Goal: Task Accomplishment & Management: Manage account settings

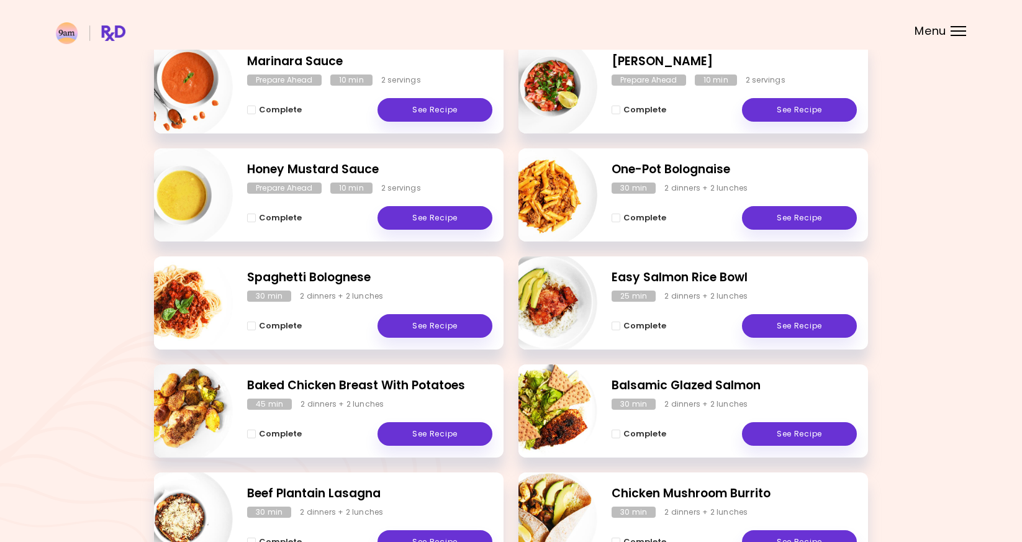
scroll to position [204, 0]
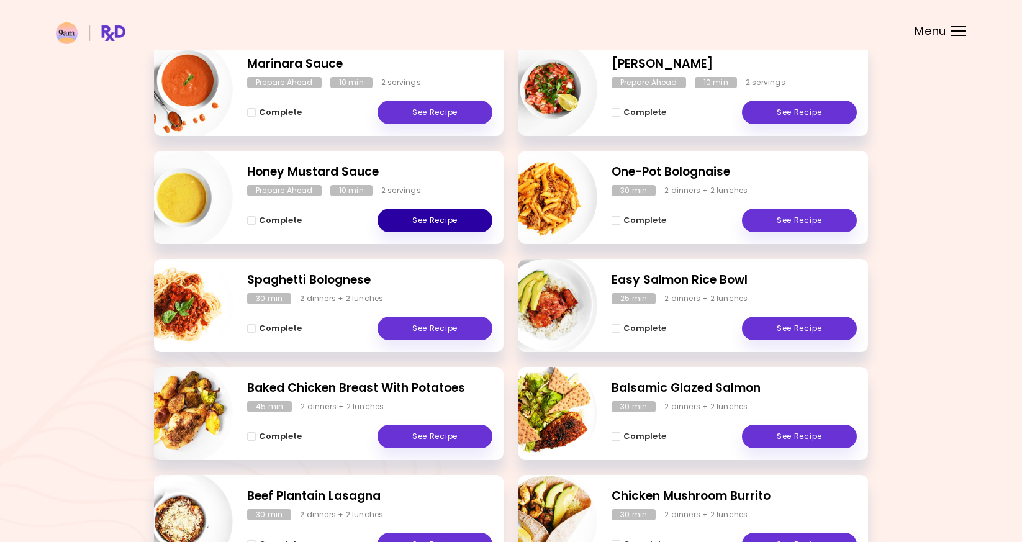
click at [419, 209] on link "See Recipe" at bounding box center [435, 221] width 115 height 24
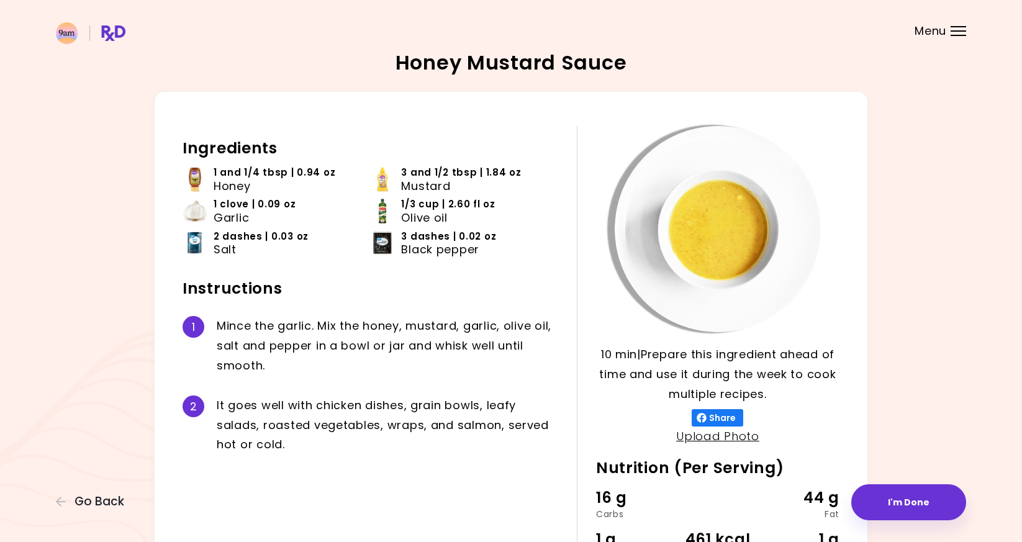
click at [205, 179] on img at bounding box center [195, 179] width 25 height 25
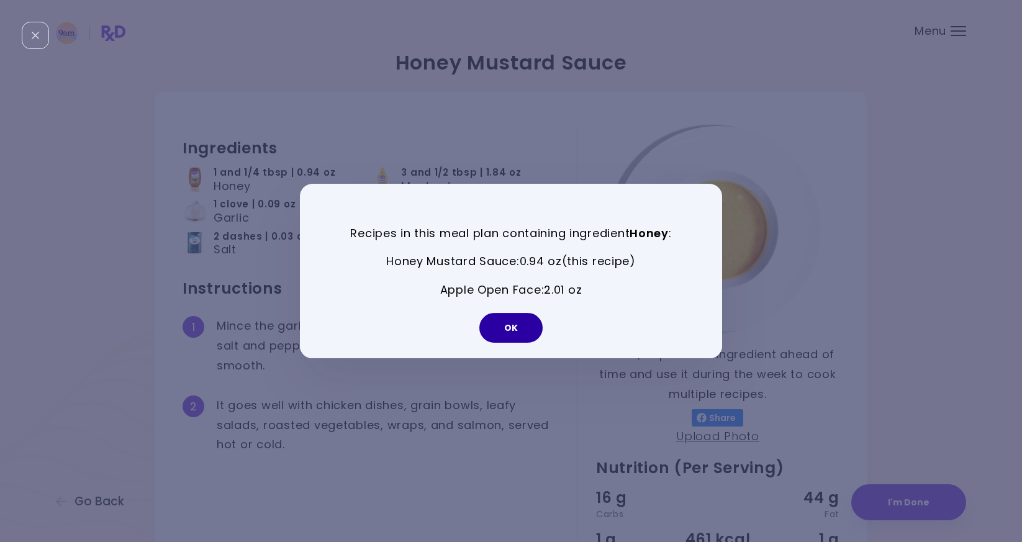
click at [507, 339] on button "OK" at bounding box center [510, 328] width 63 height 30
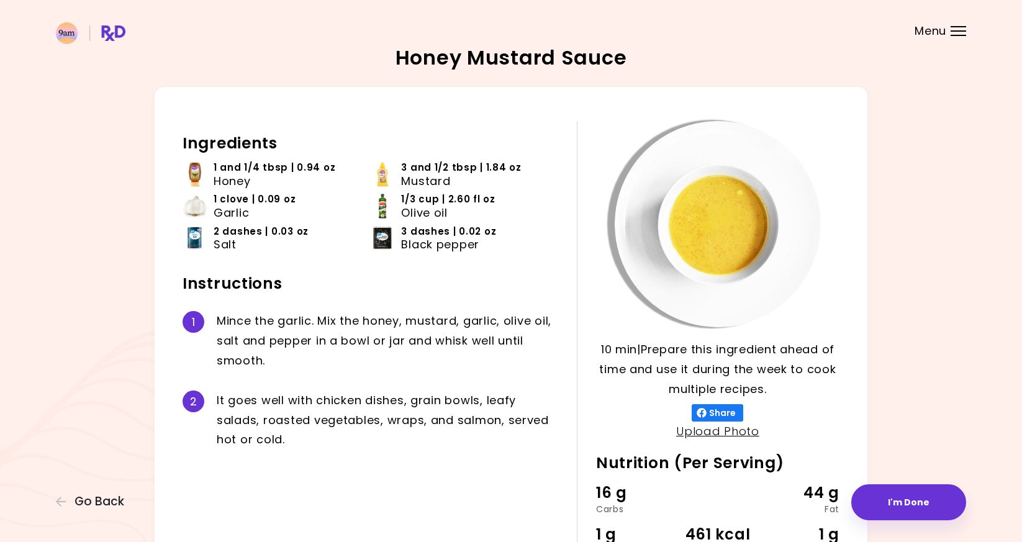
scroll to position [6, 0]
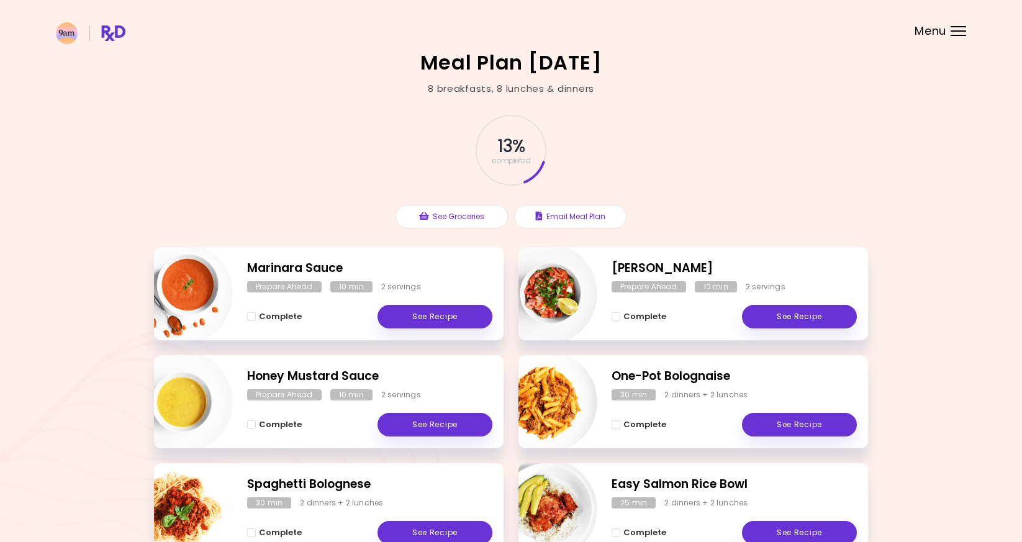
click at [957, 35] on div at bounding box center [959, 35] width 16 height 1
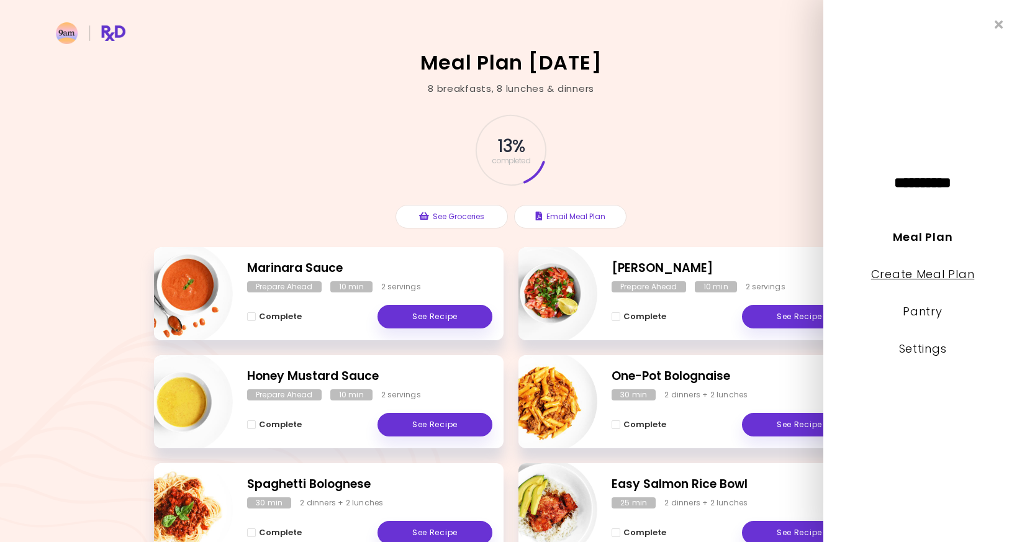
click at [936, 274] on link "Create Meal Plan" at bounding box center [923, 274] width 104 height 16
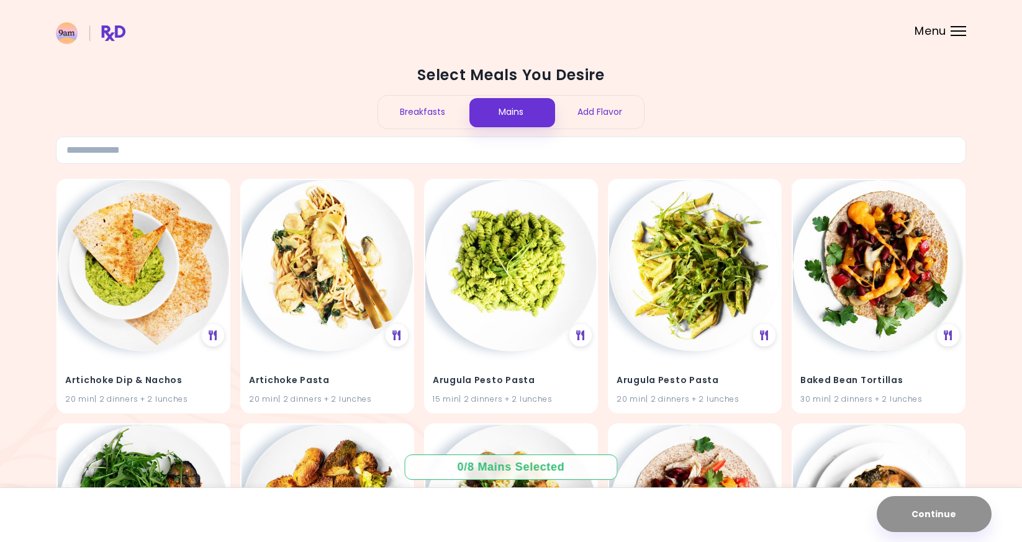
click at [959, 21] on header at bounding box center [511, 25] width 1022 height 50
click at [959, 39] on header at bounding box center [511, 25] width 1022 height 50
click at [959, 31] on div at bounding box center [959, 30] width 16 height 1
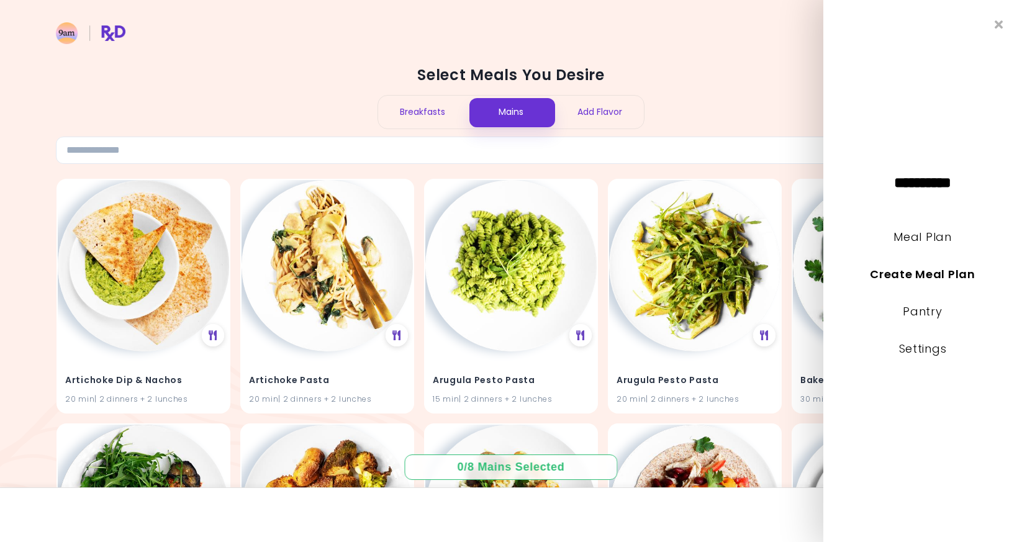
click at [809, 96] on div "Select Meals You Desire Breakfasts Mains Add Flavor" at bounding box center [511, 114] width 910 height 99
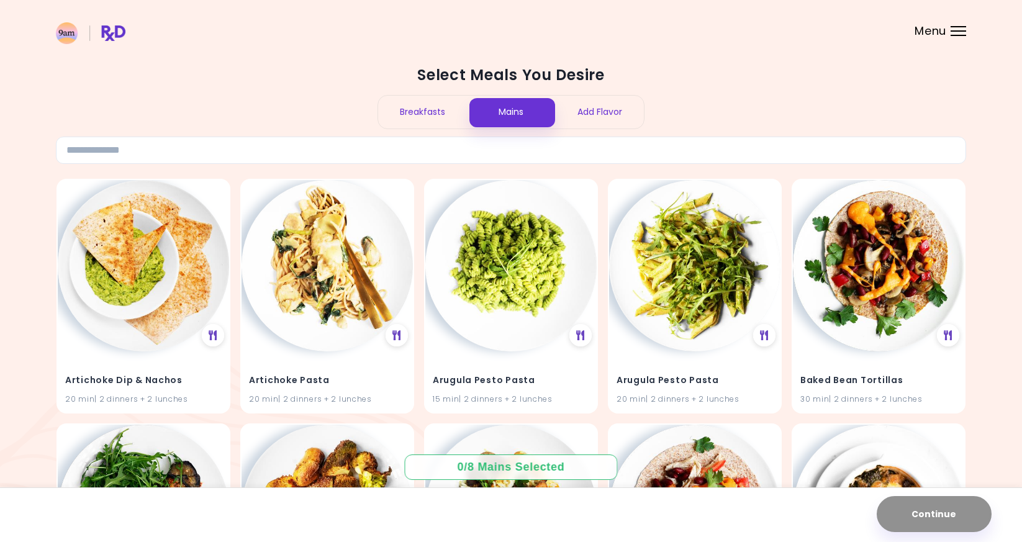
click at [412, 91] on div "Select Meals You Desire Breakfasts Mains Add Flavor" at bounding box center [511, 114] width 910 height 99
click at [417, 119] on div "Breakfasts" at bounding box center [422, 112] width 89 height 33
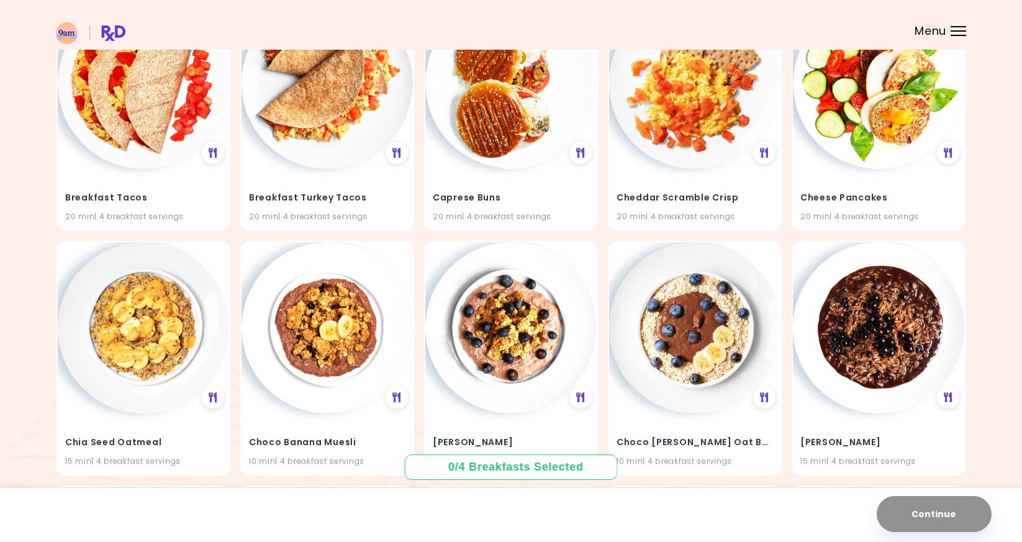
scroll to position [1469, 0]
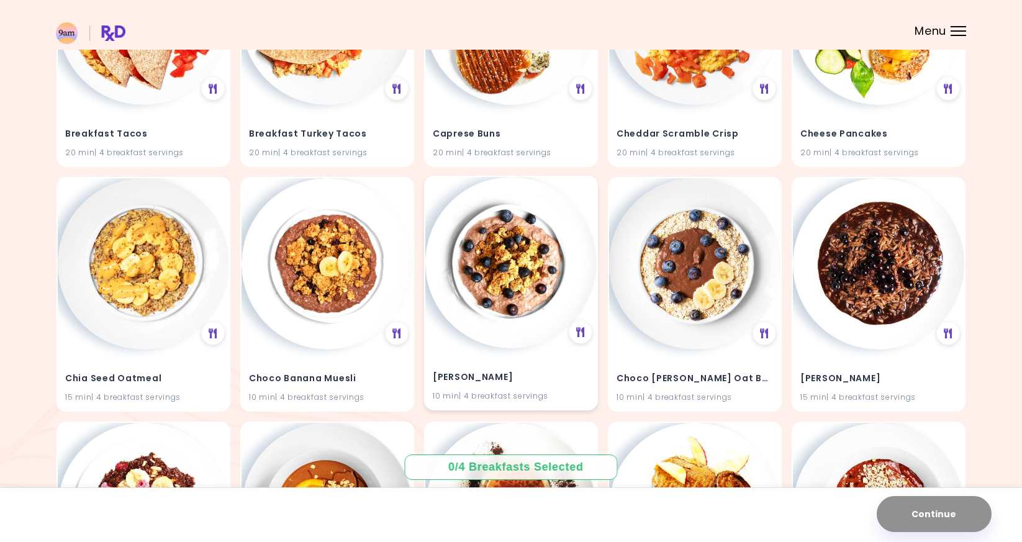
click at [504, 324] on img at bounding box center [510, 262] width 171 height 171
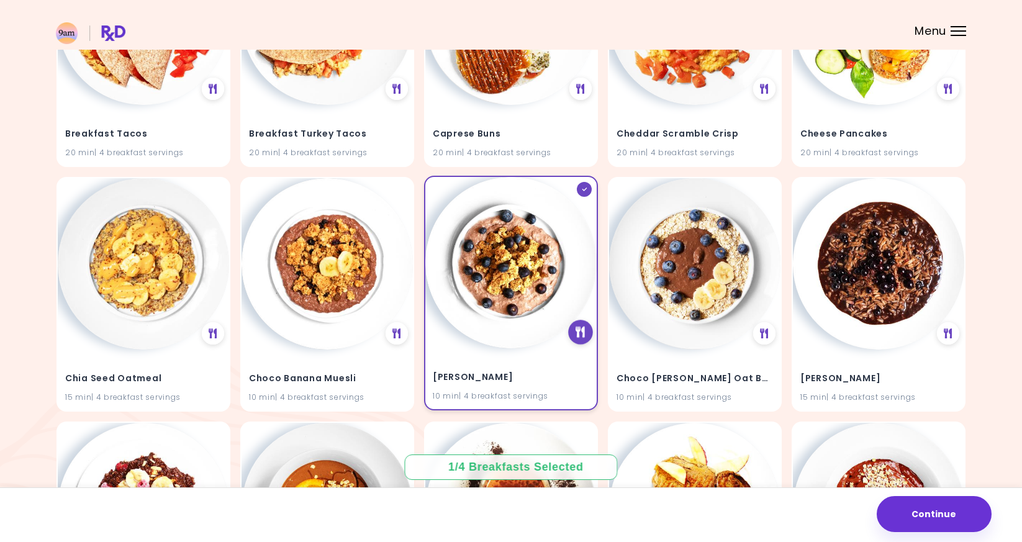
click at [574, 333] on div at bounding box center [580, 332] width 25 height 25
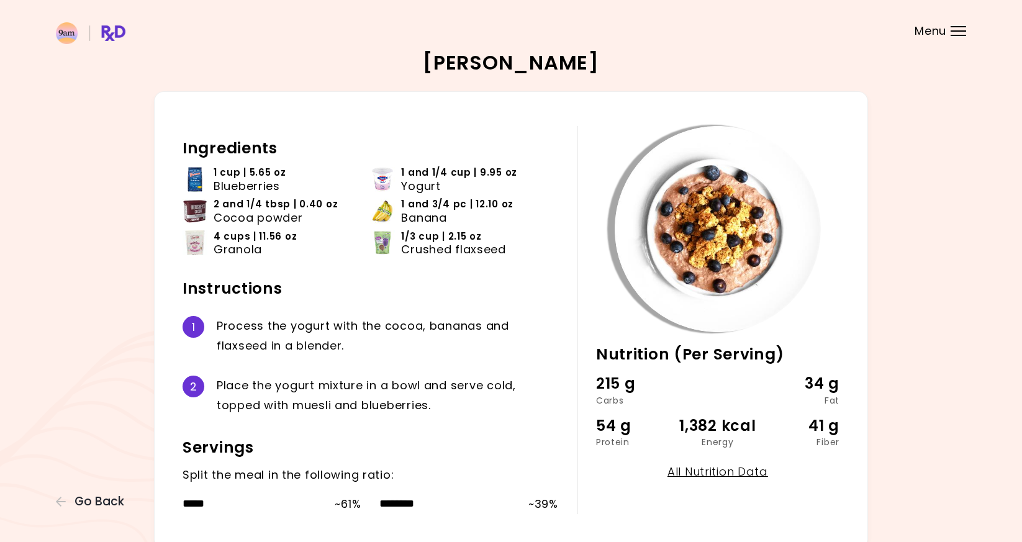
click at [964, 32] on div "Menu" at bounding box center [959, 31] width 16 height 10
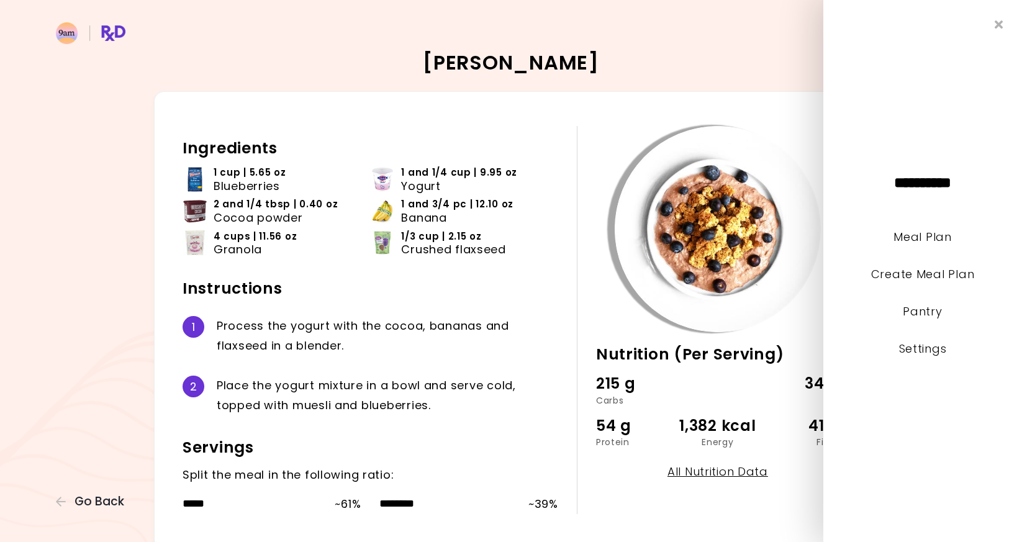
click at [925, 360] on li "Settings" at bounding box center [922, 357] width 199 height 37
click at [925, 348] on link "Settings" at bounding box center [923, 349] width 48 height 16
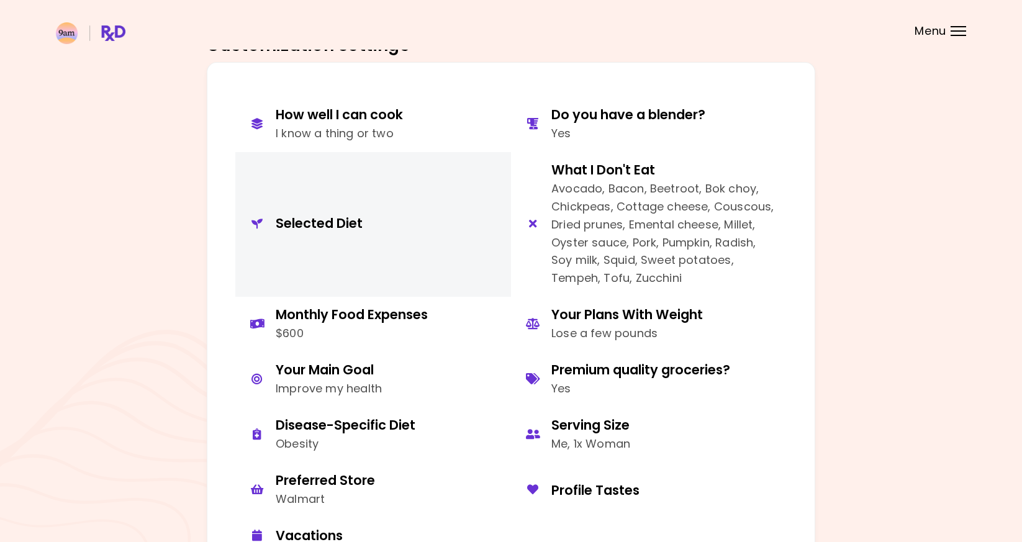
scroll to position [546, 0]
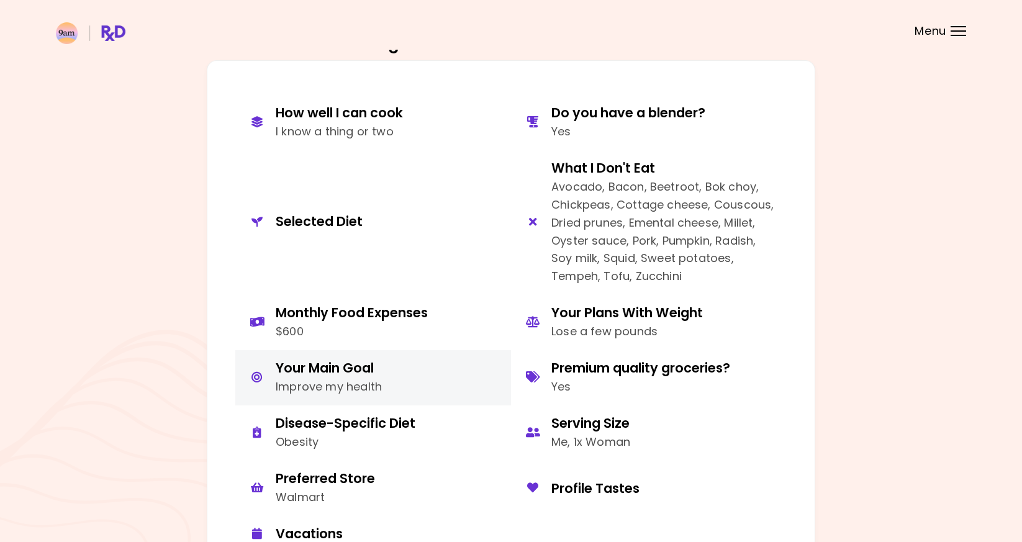
click at [421, 381] on button "Your Main Goal Improve my health" at bounding box center [373, 377] width 276 height 55
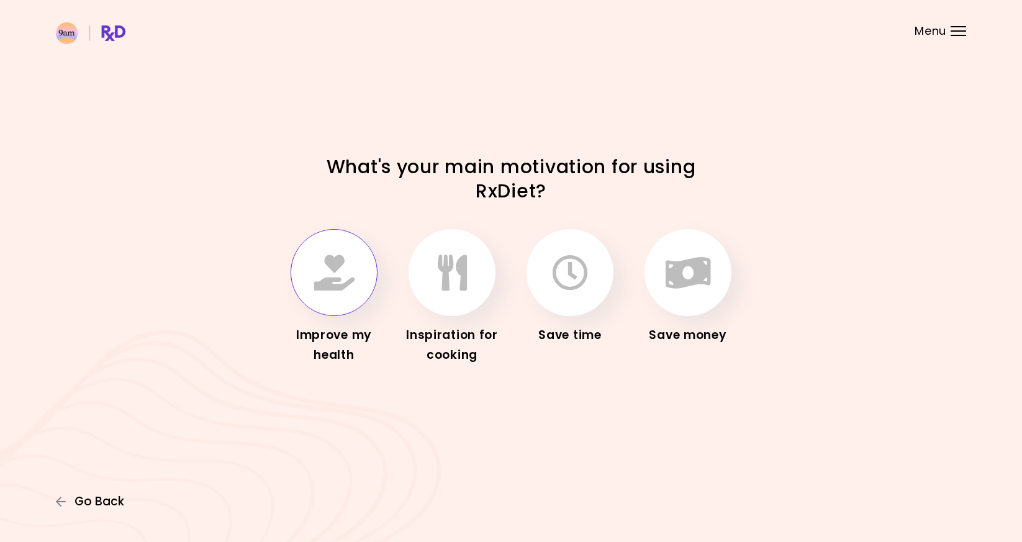
click at [86, 497] on span "Go Back" at bounding box center [100, 502] width 50 height 14
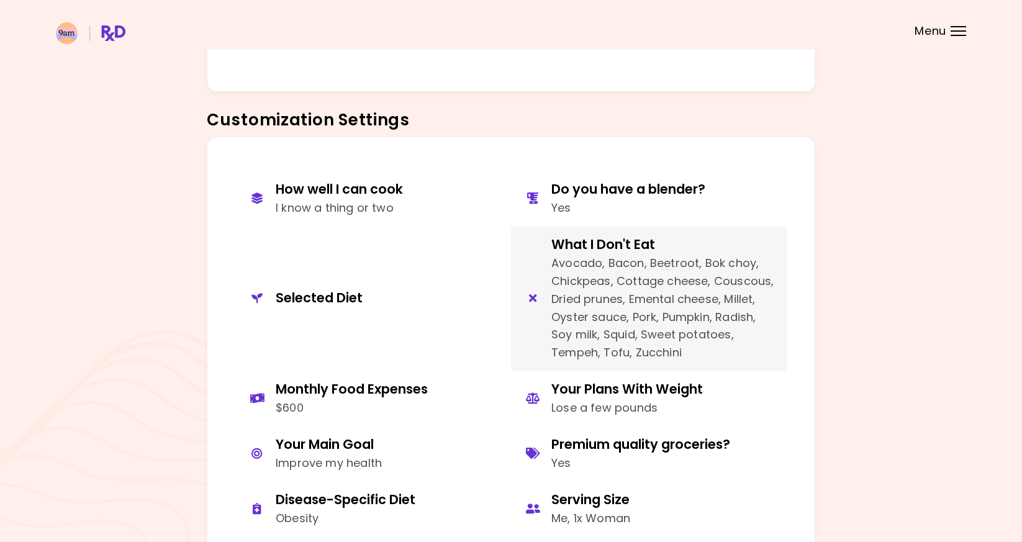
scroll to position [559, 0]
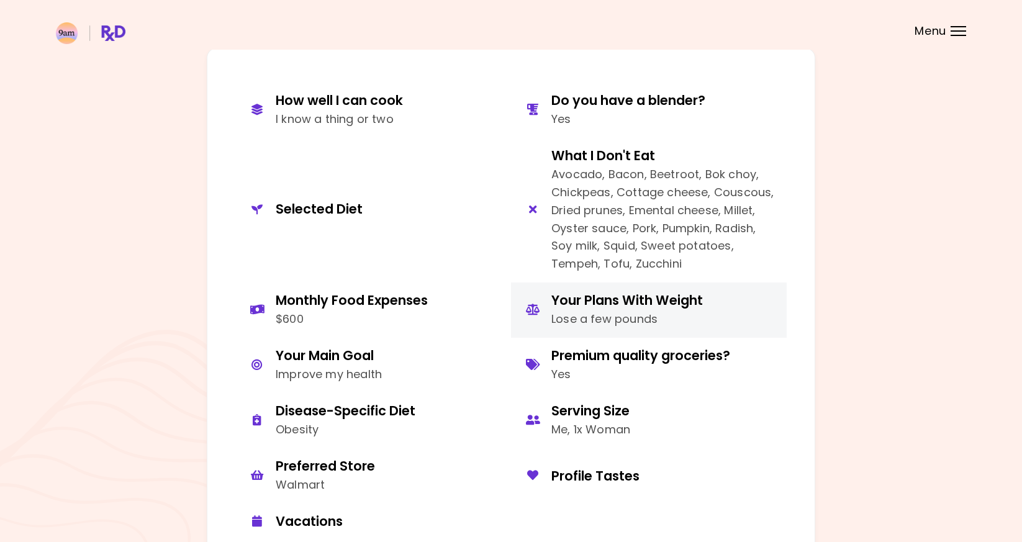
click at [650, 335] on button "Your Plans With Weight Lose a few pounds" at bounding box center [649, 310] width 276 height 55
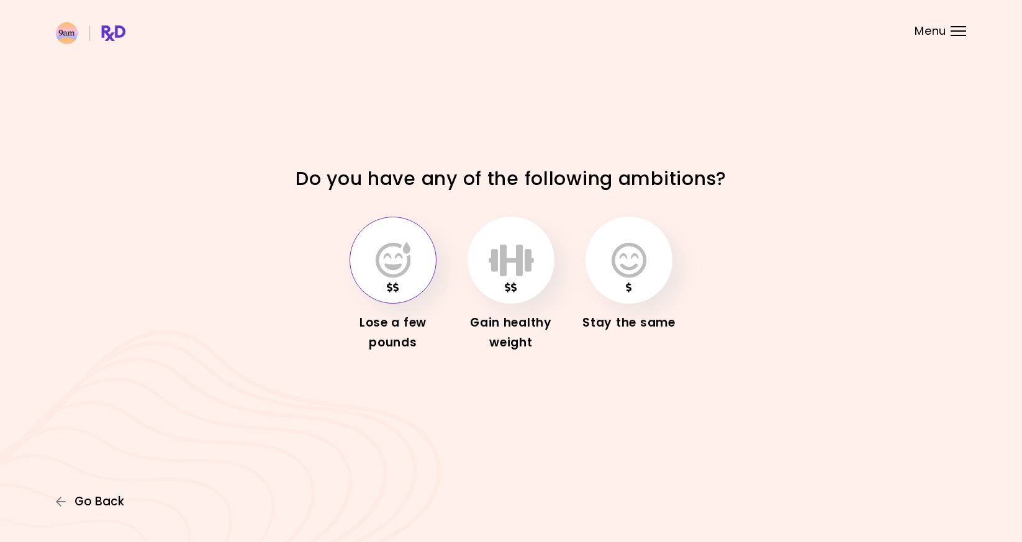
click at [102, 495] on span "Go Back" at bounding box center [100, 502] width 50 height 14
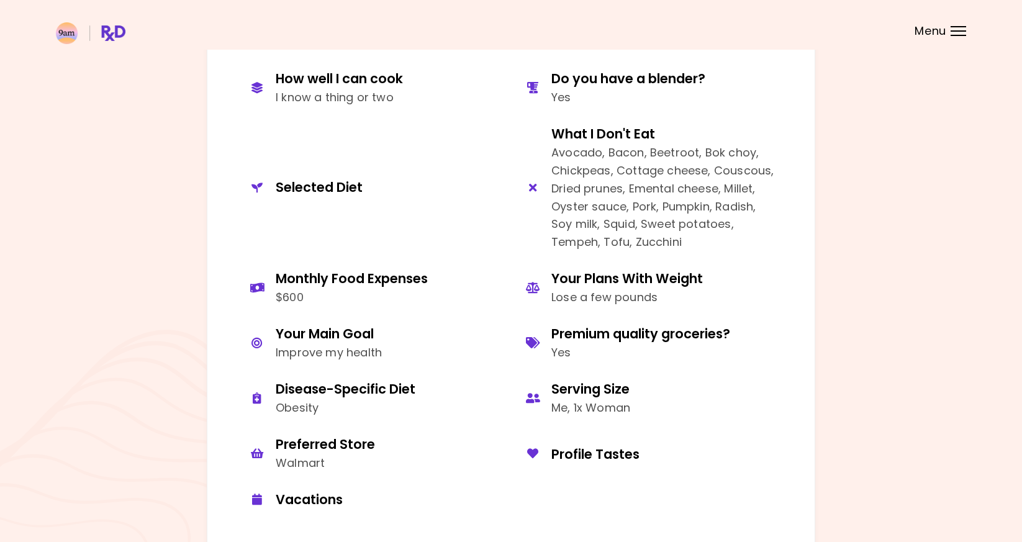
scroll to position [593, 0]
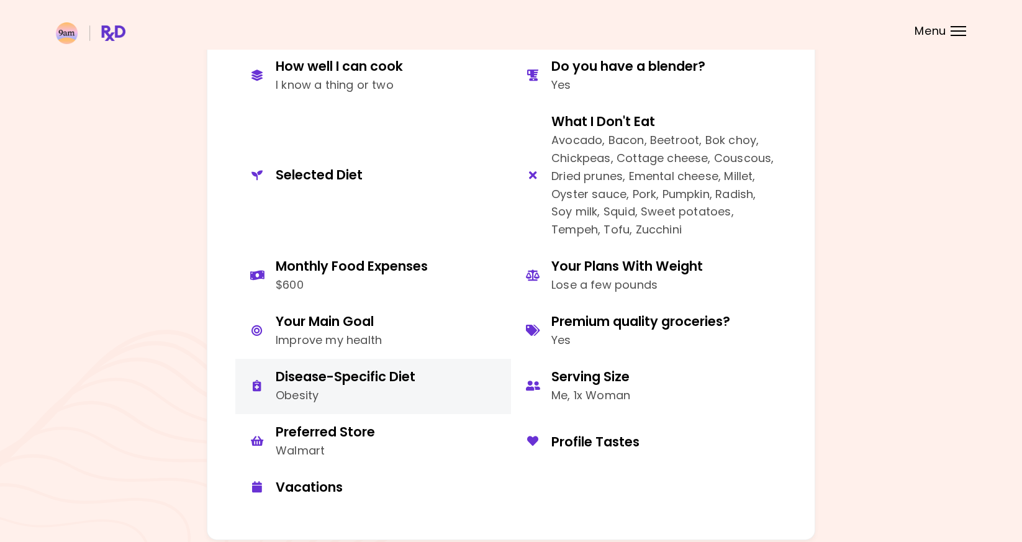
click at [317, 409] on button "Disease-Specific Diet Obesity" at bounding box center [373, 386] width 276 height 55
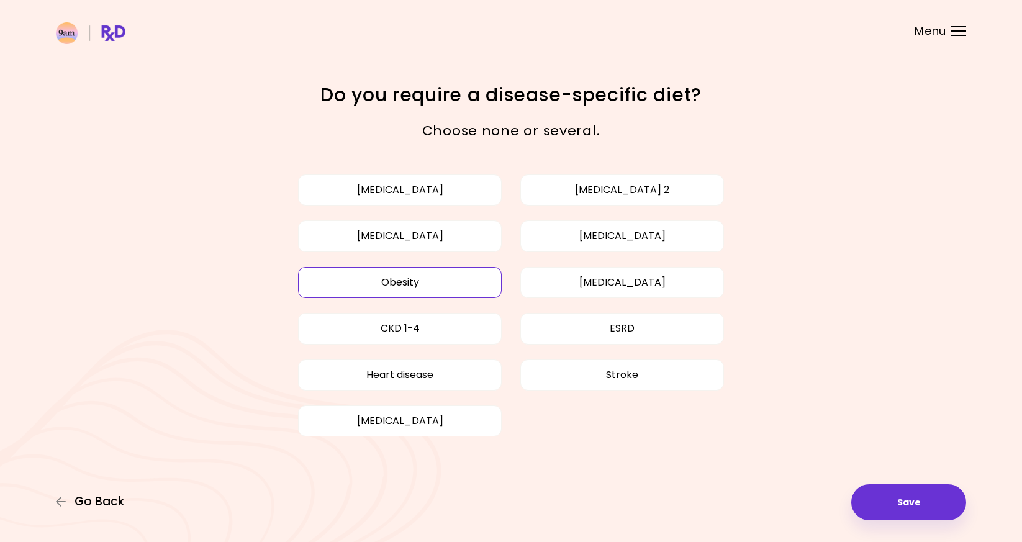
click at [120, 495] on span "Go Back" at bounding box center [100, 502] width 50 height 14
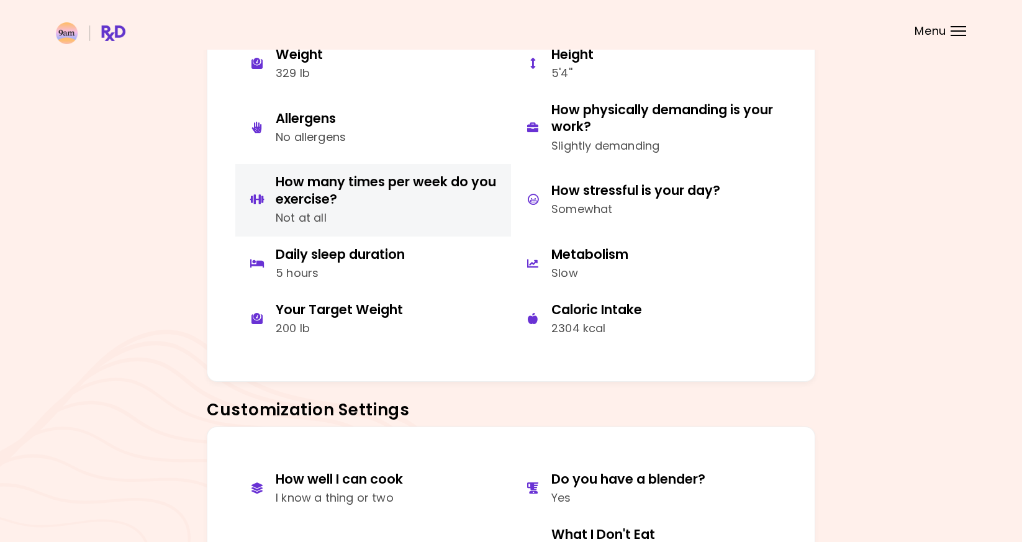
scroll to position [181, 0]
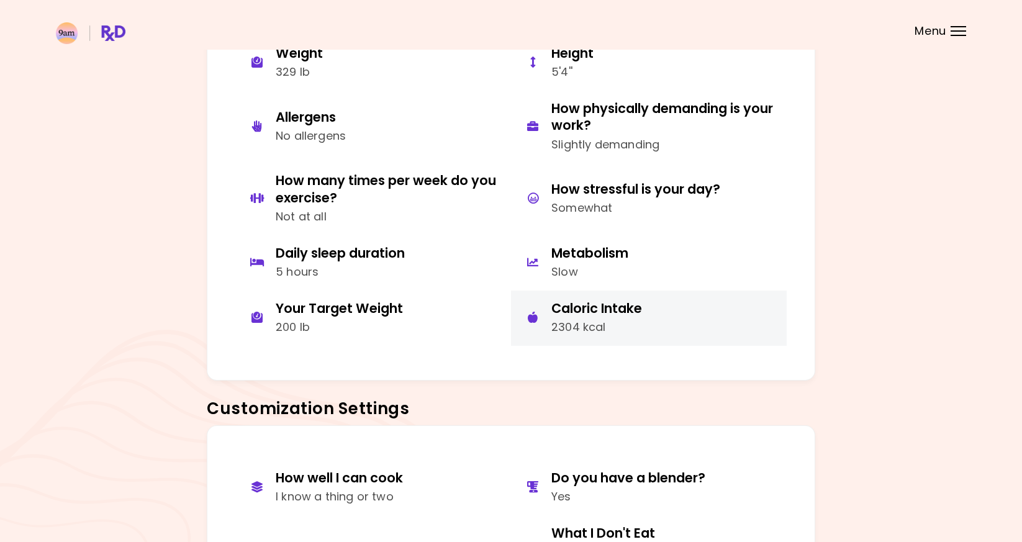
click at [613, 333] on div "2304 kcal" at bounding box center [596, 328] width 91 height 18
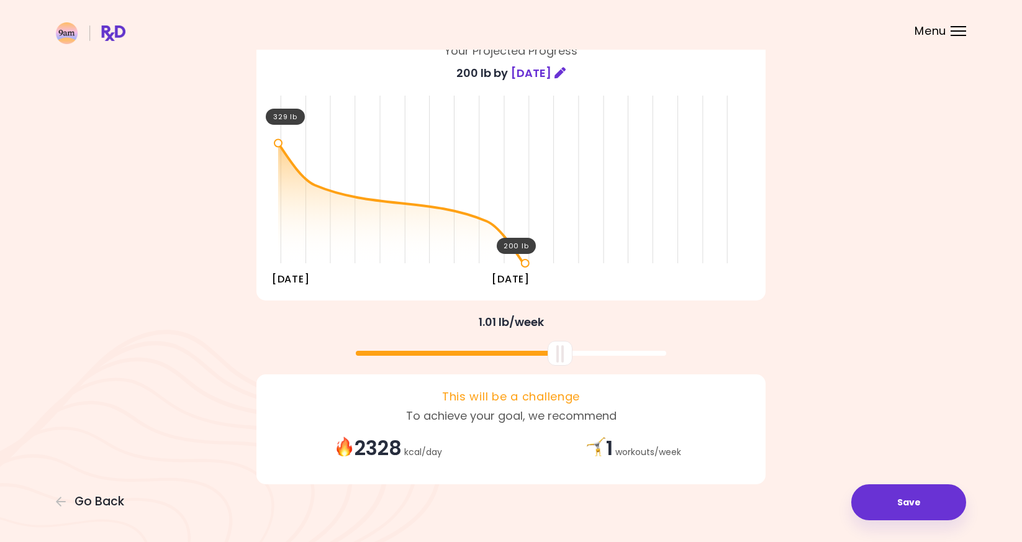
scroll to position [120, 0]
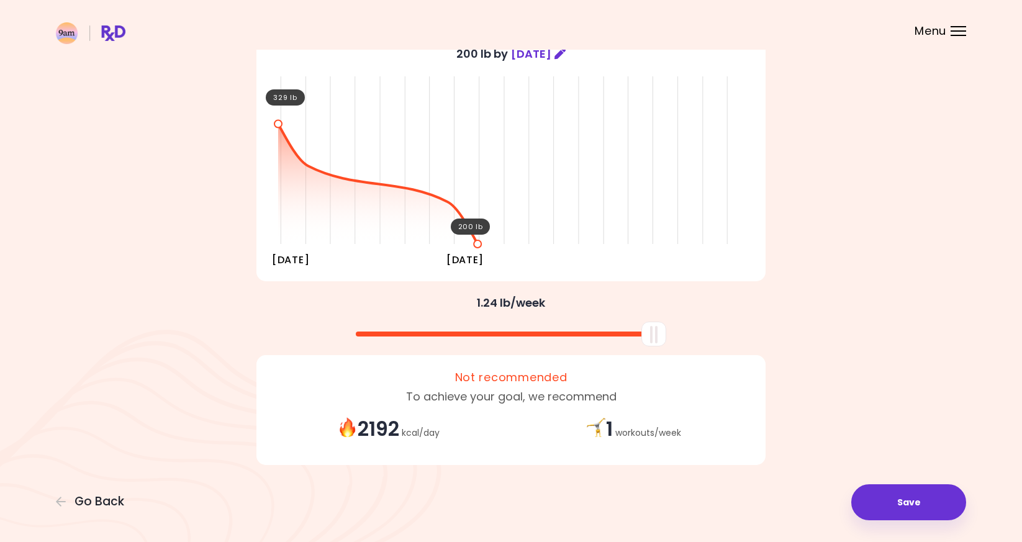
drag, startPoint x: 659, startPoint y: 338, endPoint x: 679, endPoint y: 404, distance: 68.6
click at [679, 404] on div "You're embarking on your journey to overall health improvement Your Projected P…" at bounding box center [511, 211] width 596 height 526
click at [563, 55] on icon at bounding box center [559, 53] width 11 height 11
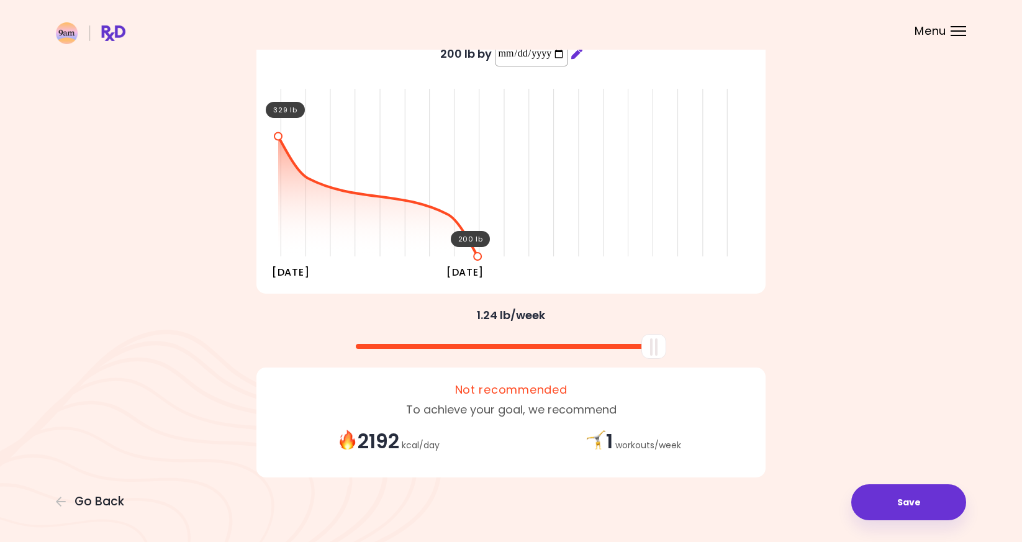
click at [563, 56] on input "**********" at bounding box center [531, 54] width 73 height 25
click at [568, 50] on input "**********" at bounding box center [531, 54] width 73 height 25
type input "**********"
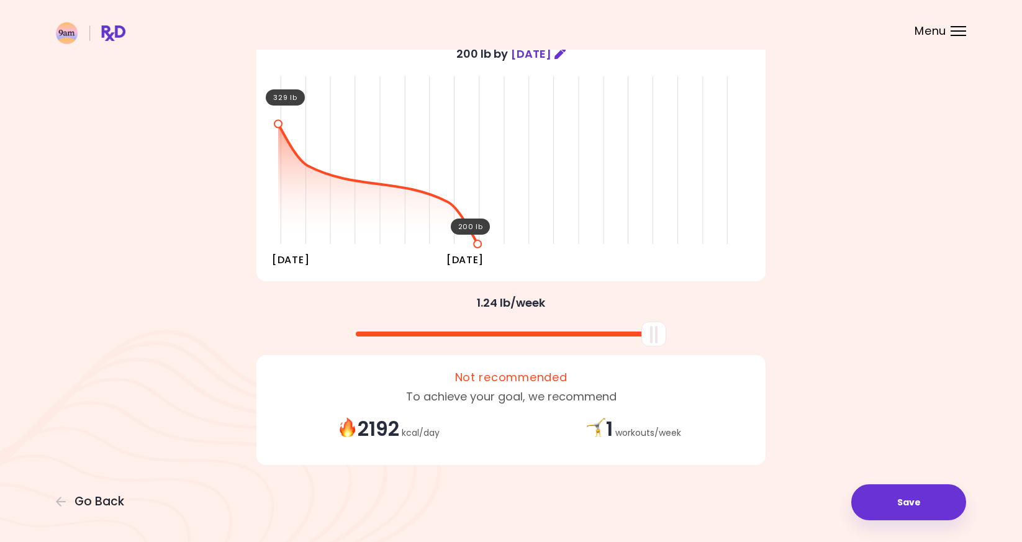
drag, startPoint x: 618, startPoint y: 341, endPoint x: 694, endPoint y: 345, distance: 75.8
click at [694, 345] on div at bounding box center [511, 329] width 522 height 33
click at [722, 318] on div at bounding box center [511, 329] width 522 height 33
drag, startPoint x: 659, startPoint y: 340, endPoint x: 764, endPoint y: 339, distance: 105.6
click at [763, 339] on div at bounding box center [511, 329] width 522 height 33
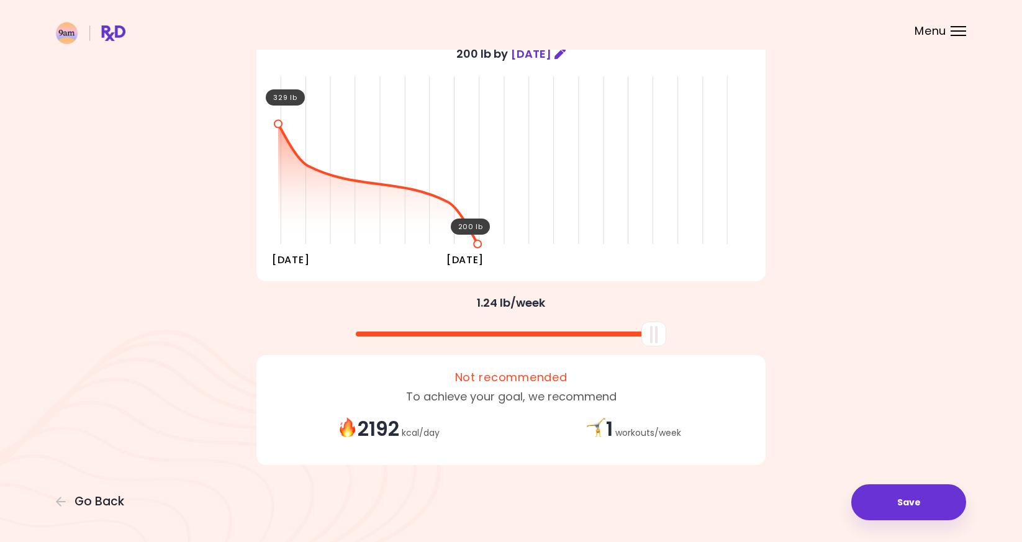
click at [104, 492] on div "Focusable invisible element You're embarking on your journey to overall health …" at bounding box center [511, 211] width 1022 height 663
click at [75, 513] on div "Focusable invisible element You're embarking on your journey to overall health …" at bounding box center [511, 211] width 1022 height 663
click at [75, 501] on span "Go Back" at bounding box center [100, 502] width 50 height 14
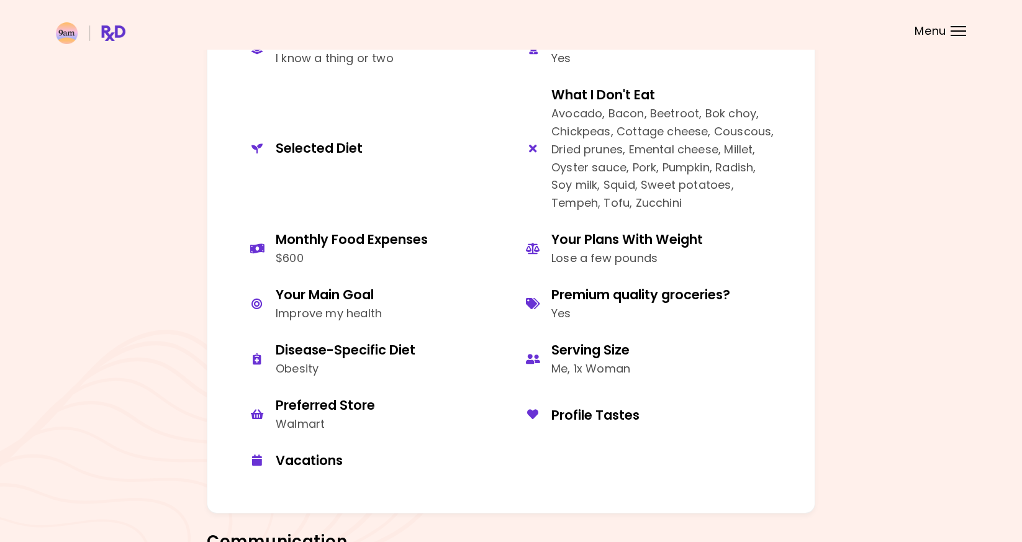
scroll to position [627, 0]
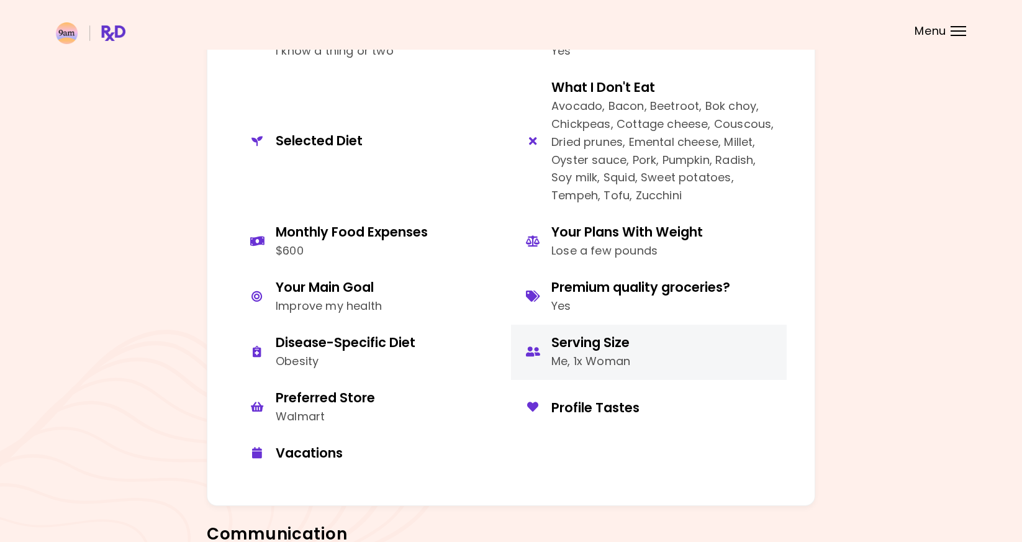
click at [590, 360] on div "Me, 1x Woman" at bounding box center [590, 362] width 79 height 18
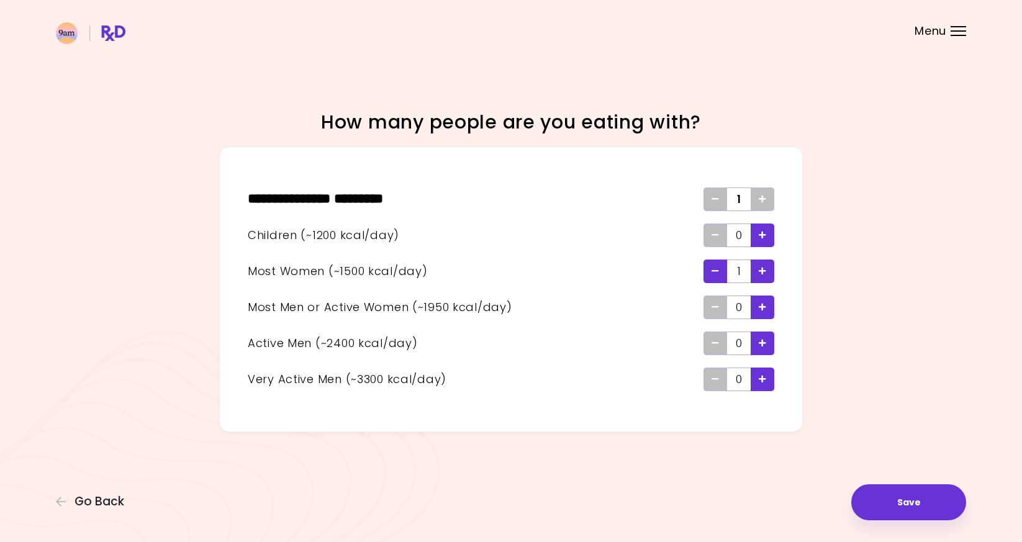
click at [705, 266] on div "Remove - Woman" at bounding box center [716, 272] width 24 height 24
click at [887, 496] on button "Save" at bounding box center [908, 502] width 115 height 36
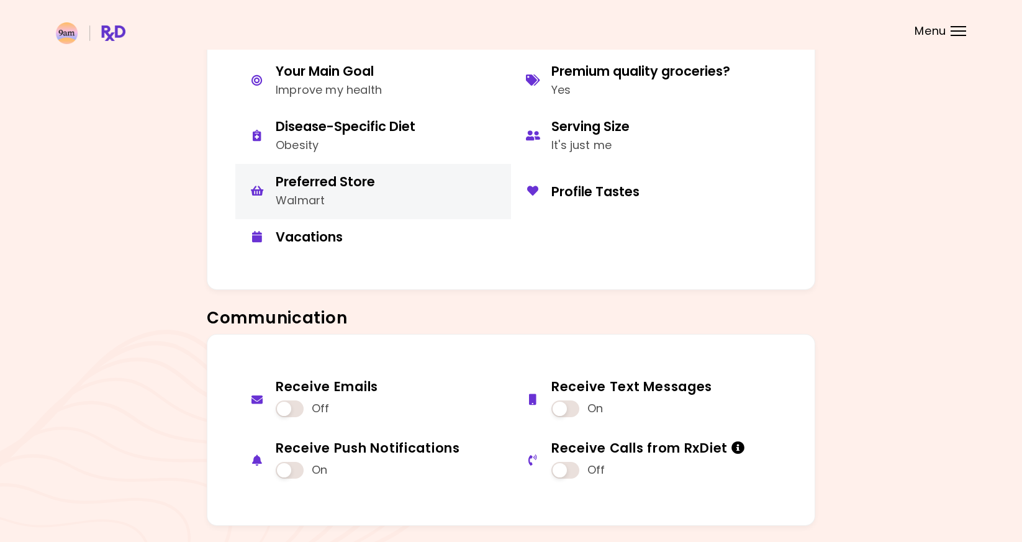
scroll to position [824, 0]
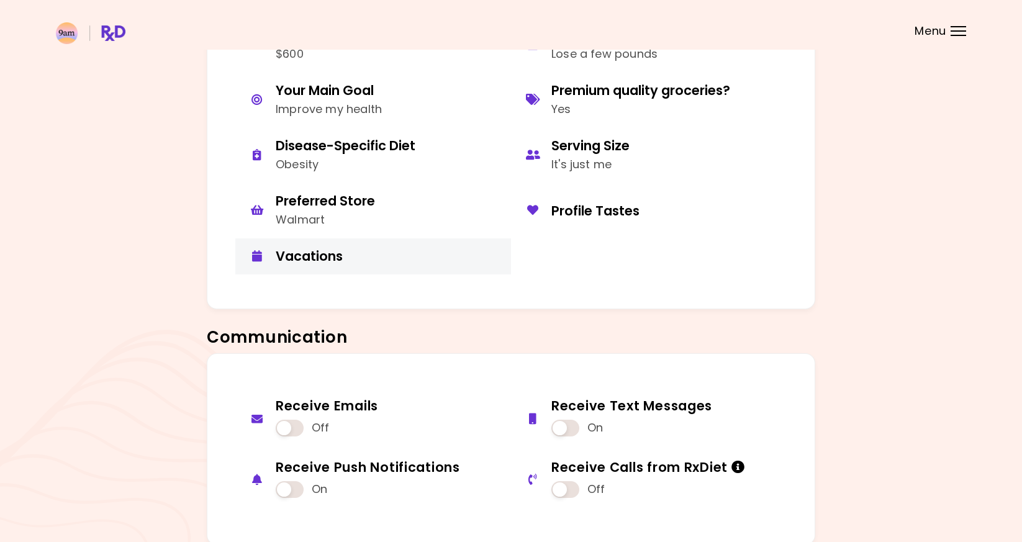
click at [360, 256] on div "Vacations" at bounding box center [389, 256] width 226 height 17
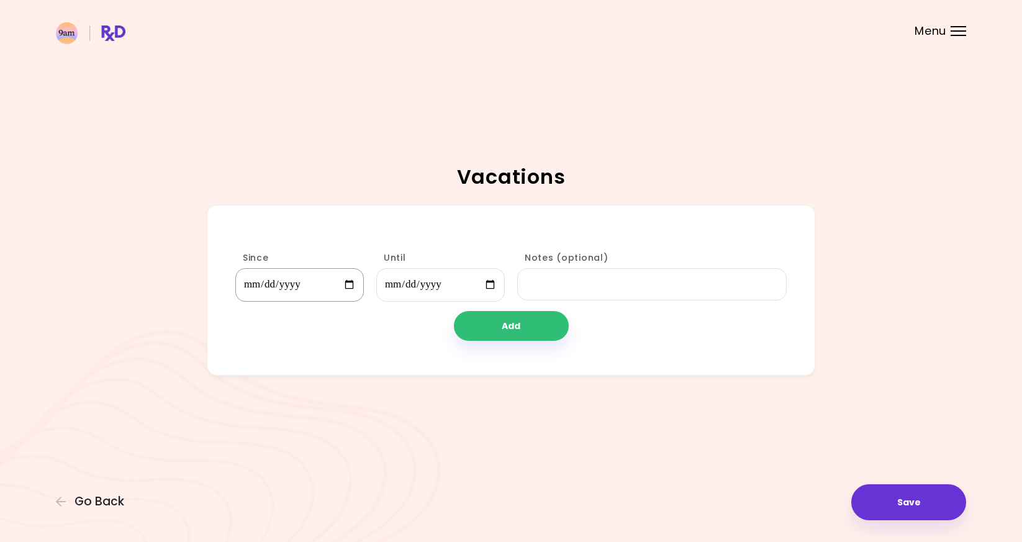
click at [349, 281] on input "Since" at bounding box center [299, 284] width 129 height 33
click at [340, 286] on input "**********" at bounding box center [299, 284] width 129 height 33
click at [346, 287] on input "**********" at bounding box center [299, 284] width 129 height 33
click at [339, 282] on input "**********" at bounding box center [299, 284] width 129 height 33
click at [347, 283] on input "**********" at bounding box center [299, 284] width 129 height 33
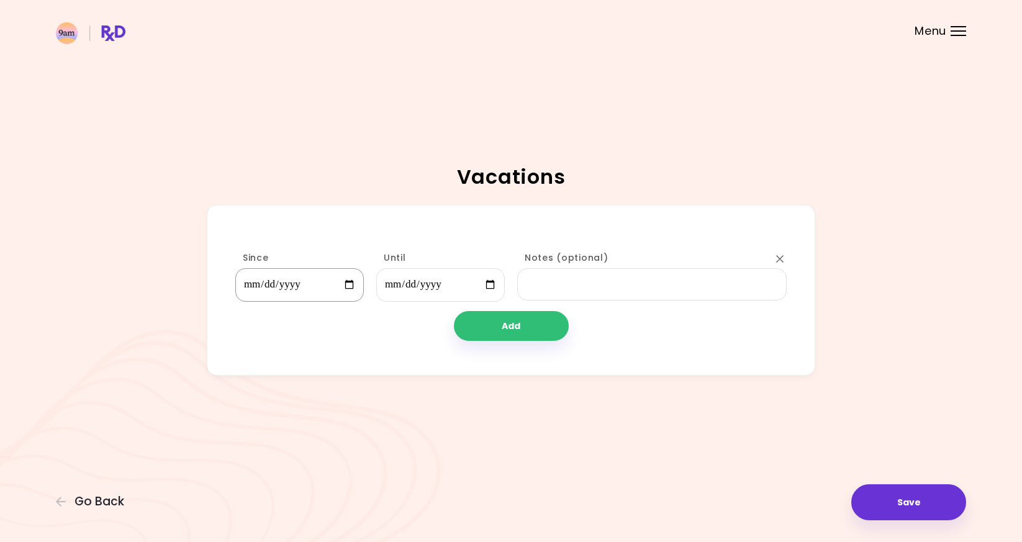
type input "**********"
click at [490, 287] on input "Until" at bounding box center [440, 284] width 129 height 33
type input "**********"
click at [523, 340] on div "**********" at bounding box center [511, 290] width 609 height 170
click at [520, 332] on button "Add" at bounding box center [511, 326] width 115 height 30
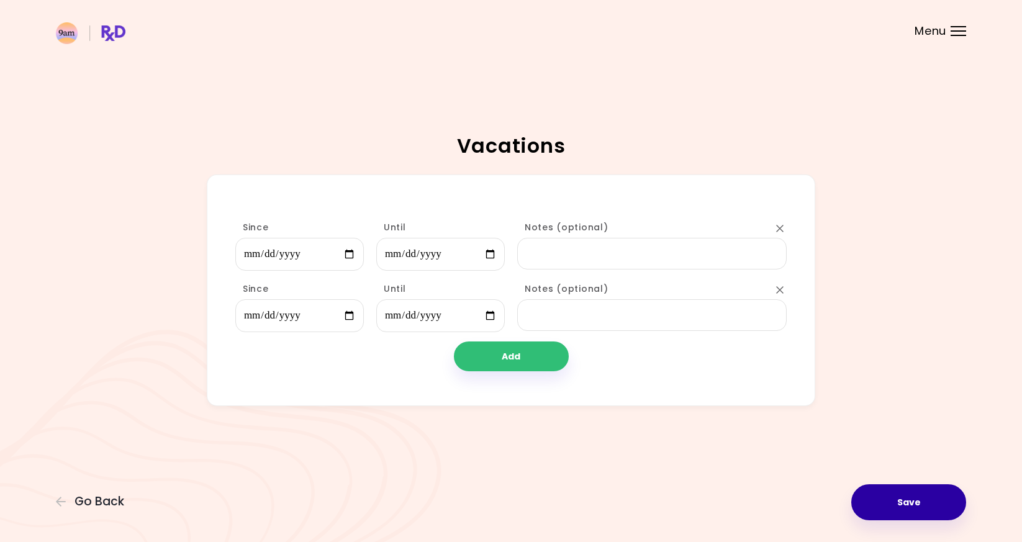
click at [893, 504] on button "Save" at bounding box center [908, 502] width 115 height 36
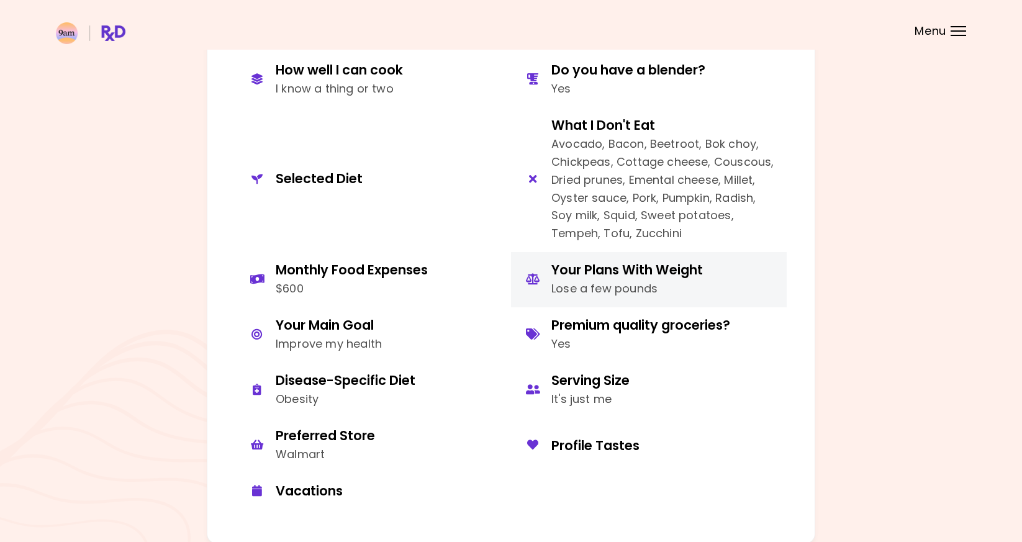
scroll to position [610, 0]
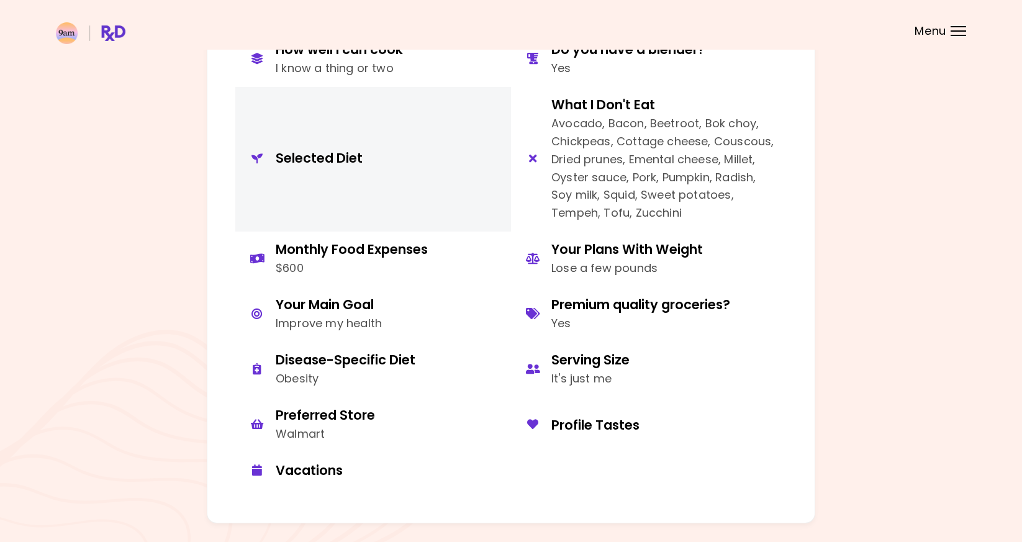
click at [396, 183] on button "Selected Diet" at bounding box center [373, 159] width 276 height 145
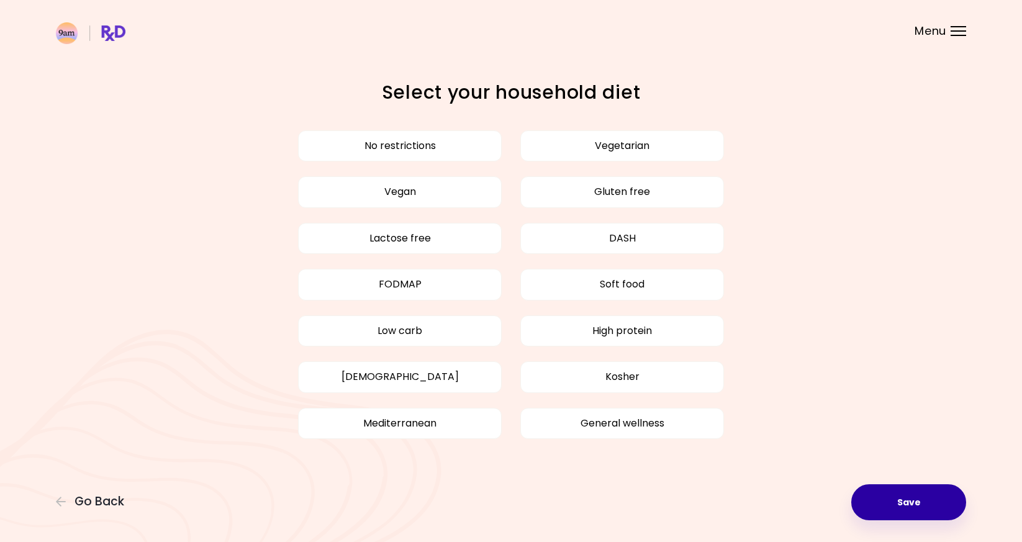
click at [882, 511] on button "Save" at bounding box center [908, 502] width 115 height 36
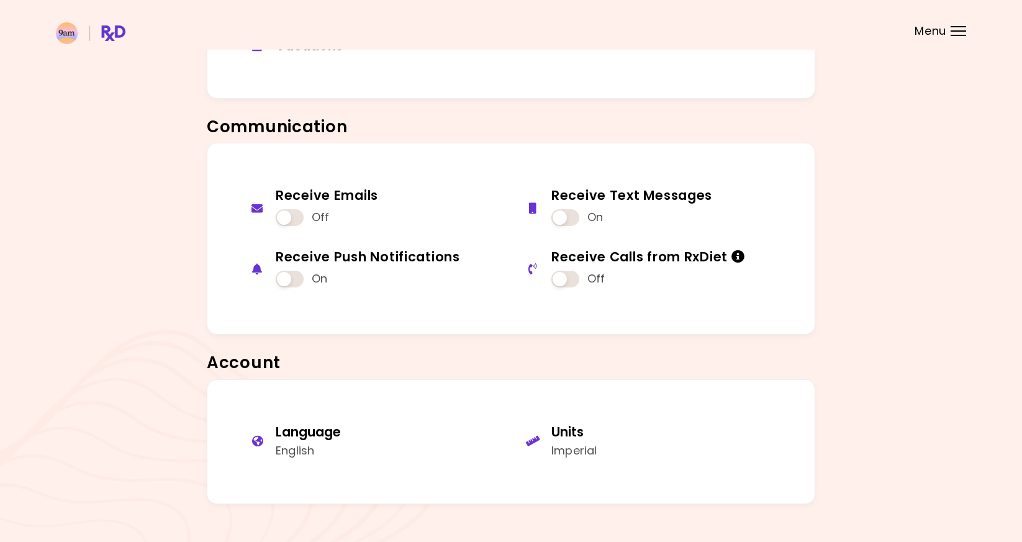
scroll to position [1059, 0]
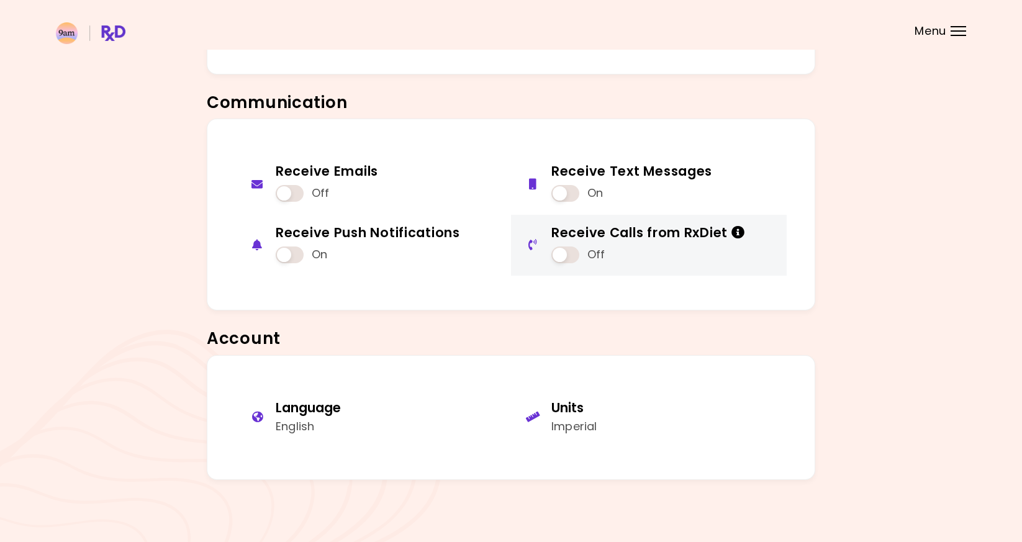
click at [736, 226] on icon "Info" at bounding box center [738, 232] width 14 height 13
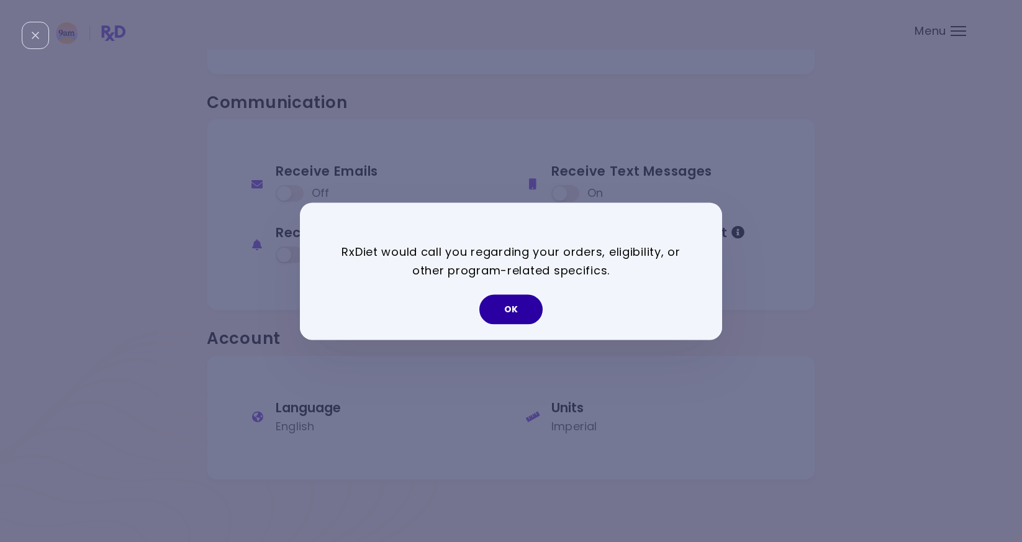
click at [502, 317] on button "OK" at bounding box center [510, 309] width 63 height 30
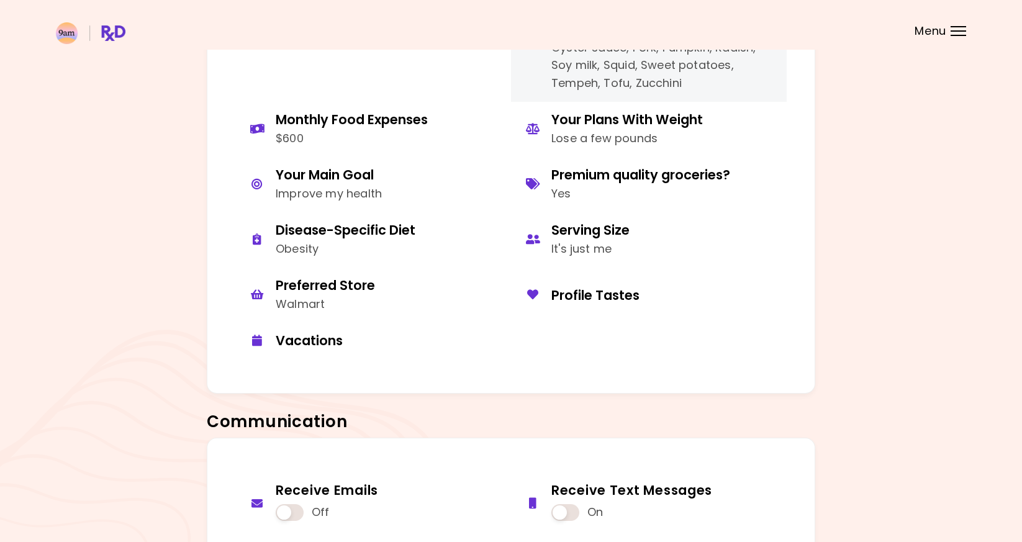
scroll to position [702, 0]
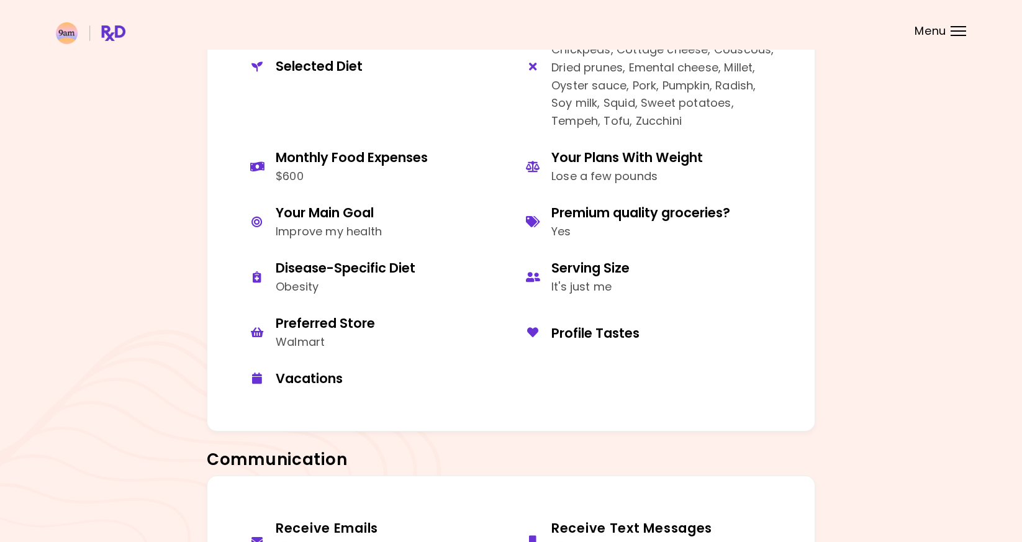
click at [974, 23] on header at bounding box center [511, 25] width 1022 height 50
click at [944, 25] on span "Menu" at bounding box center [931, 30] width 32 height 11
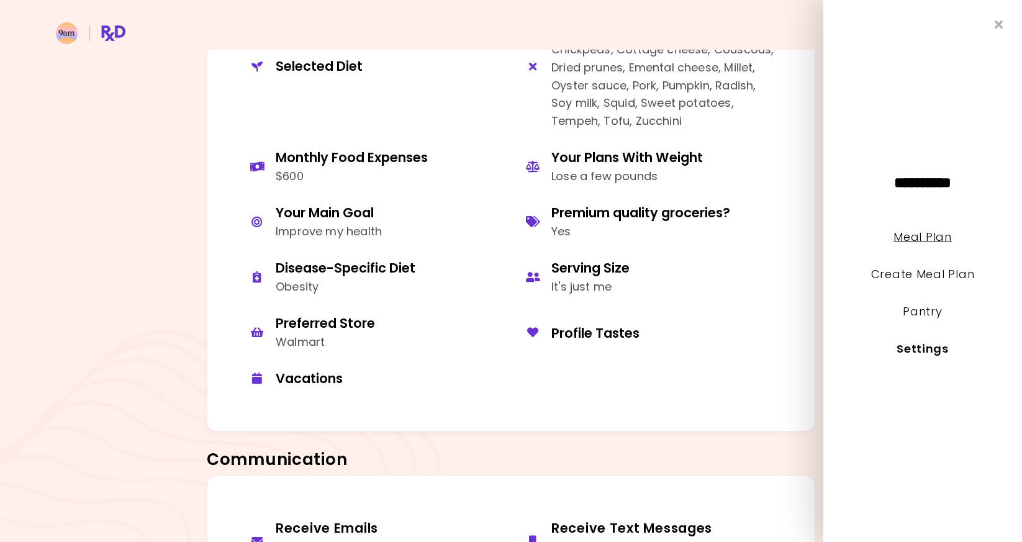
click at [931, 237] on link "Meal Plan" at bounding box center [923, 237] width 58 height 16
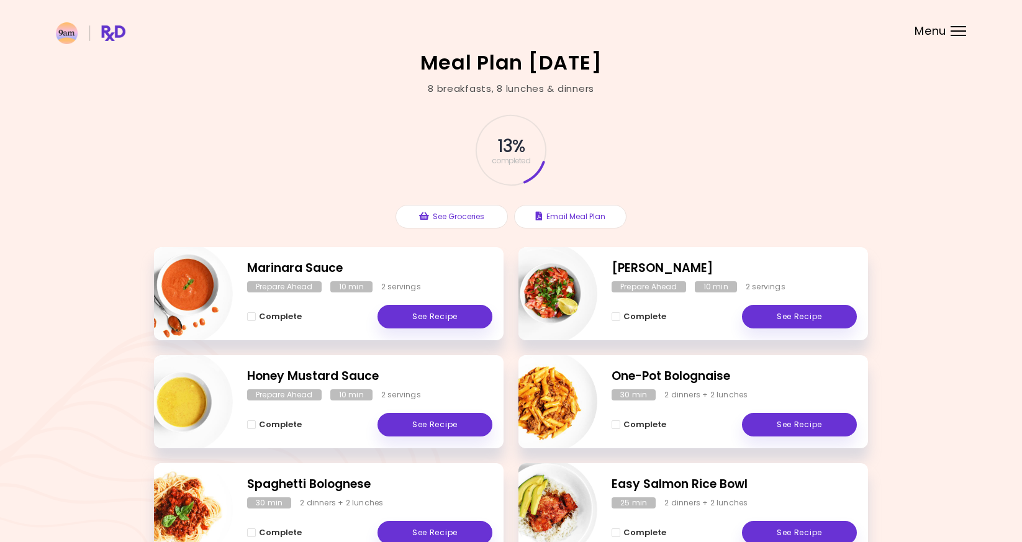
click at [957, 24] on header at bounding box center [511, 25] width 1022 height 50
click at [963, 26] on div at bounding box center [959, 26] width 16 height 1
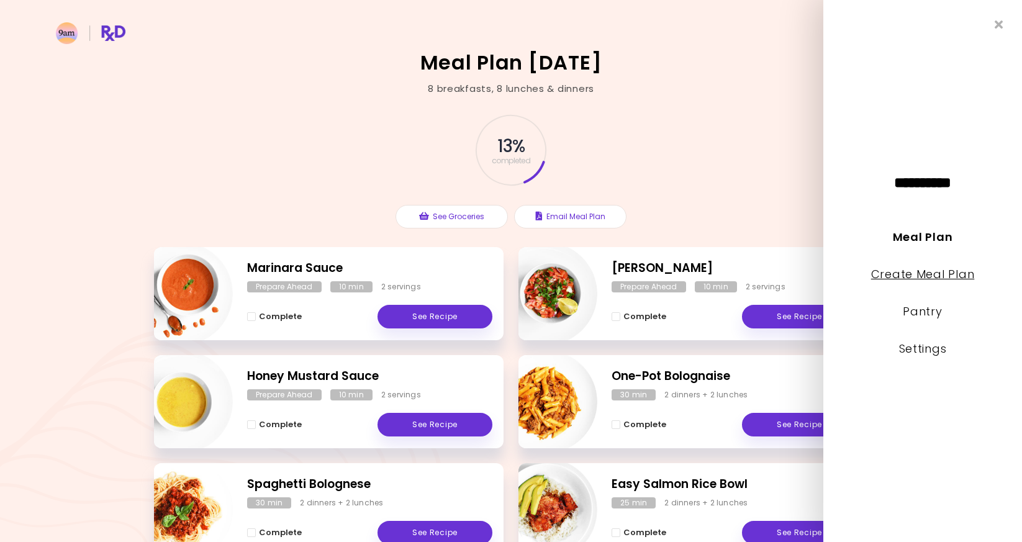
click at [939, 270] on link "Create Meal Plan" at bounding box center [923, 274] width 104 height 16
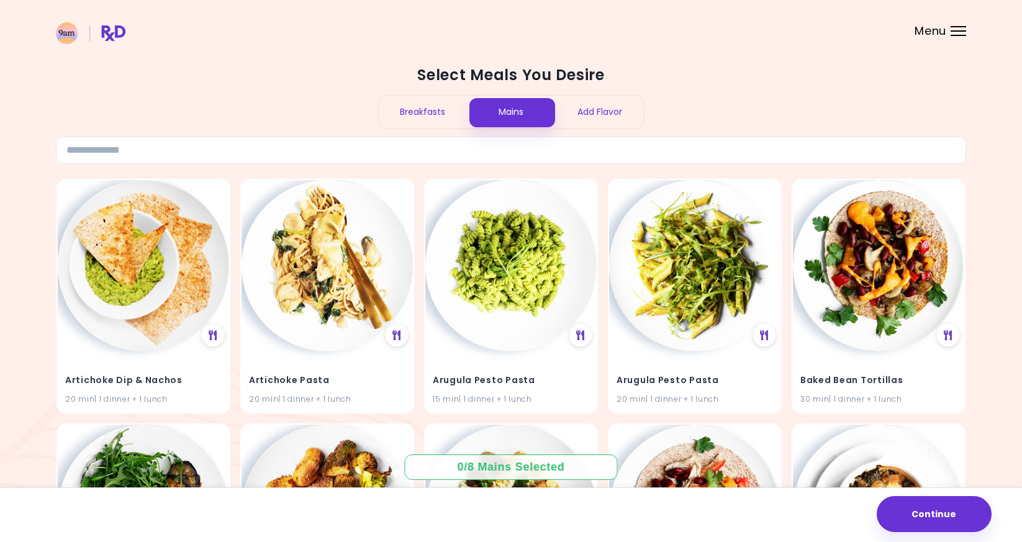
click at [431, 105] on div "Breakfasts" at bounding box center [422, 112] width 89 height 33
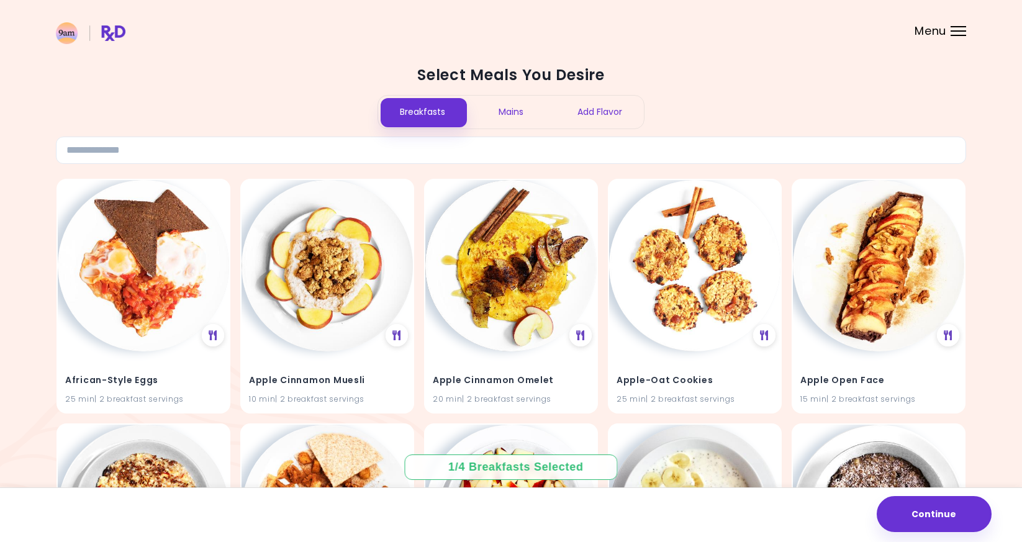
click at [601, 128] on div "Add Flavor" at bounding box center [599, 112] width 89 height 33
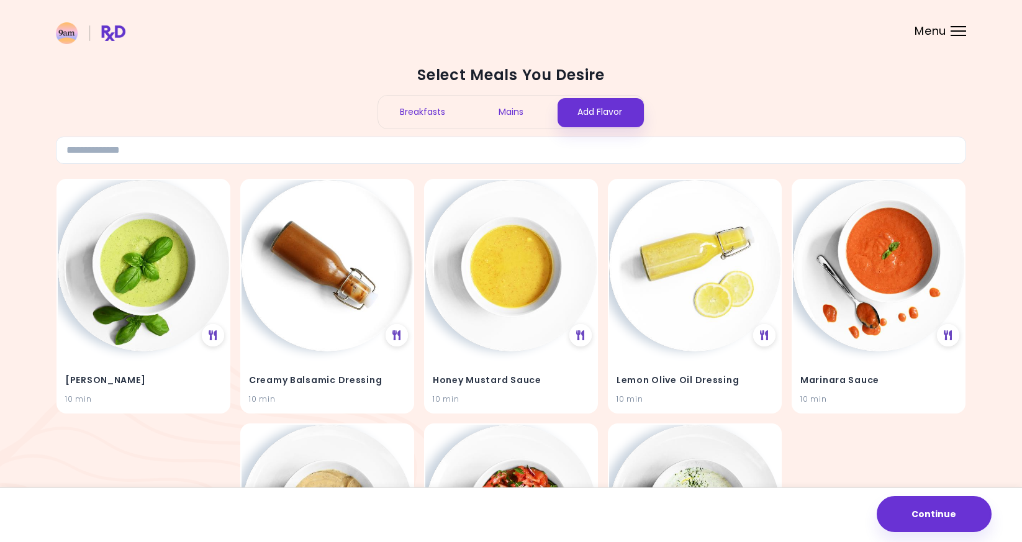
click at [415, 96] on div "Breakfasts" at bounding box center [422, 112] width 89 height 33
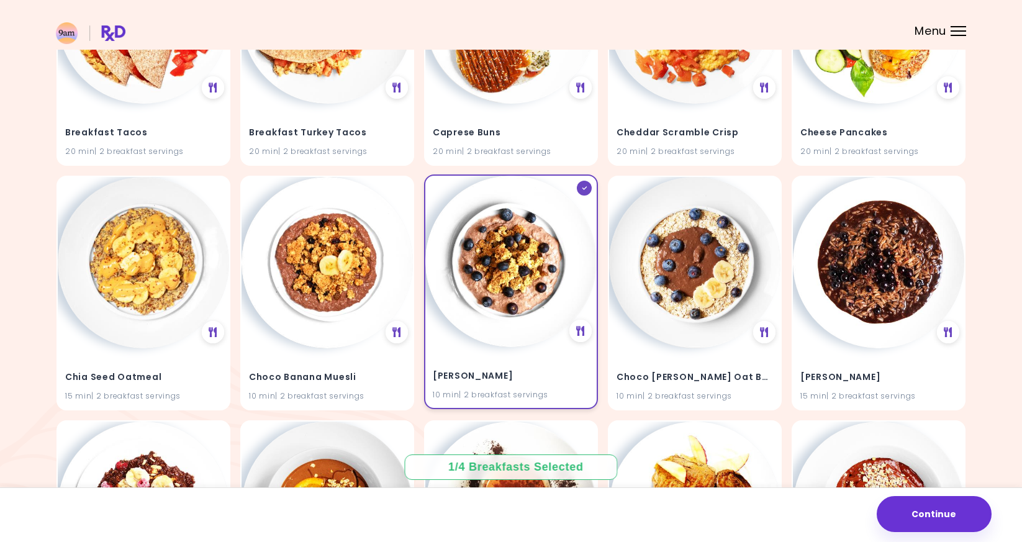
scroll to position [1477, 0]
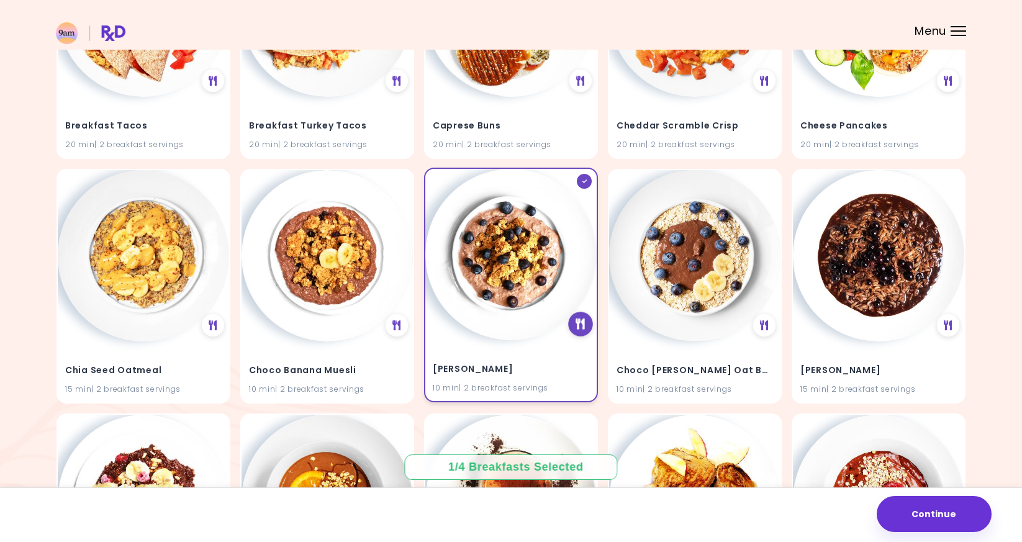
click at [582, 324] on icon at bounding box center [580, 324] width 9 height 11
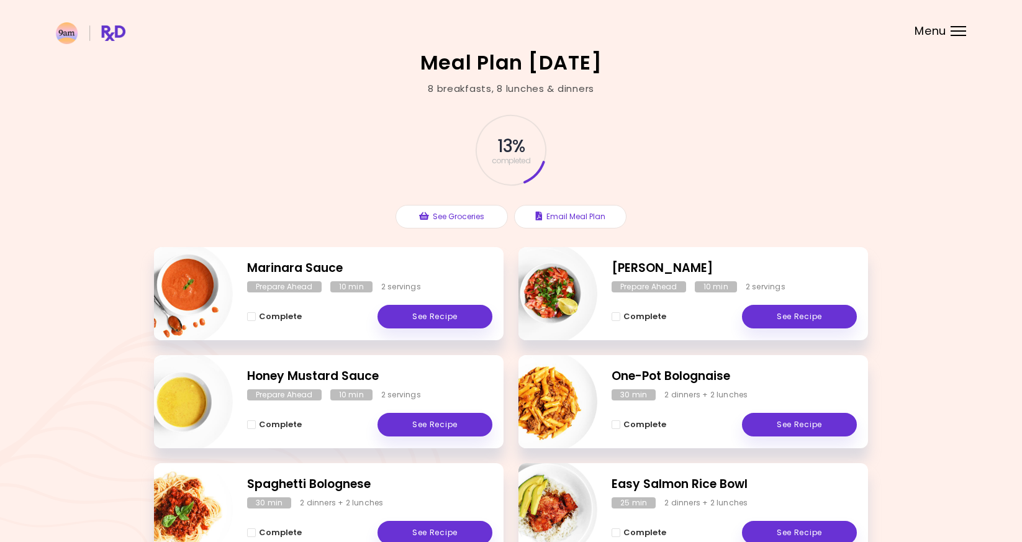
click at [948, 31] on header at bounding box center [511, 25] width 1022 height 50
click at [960, 32] on div "Menu" at bounding box center [959, 31] width 16 height 10
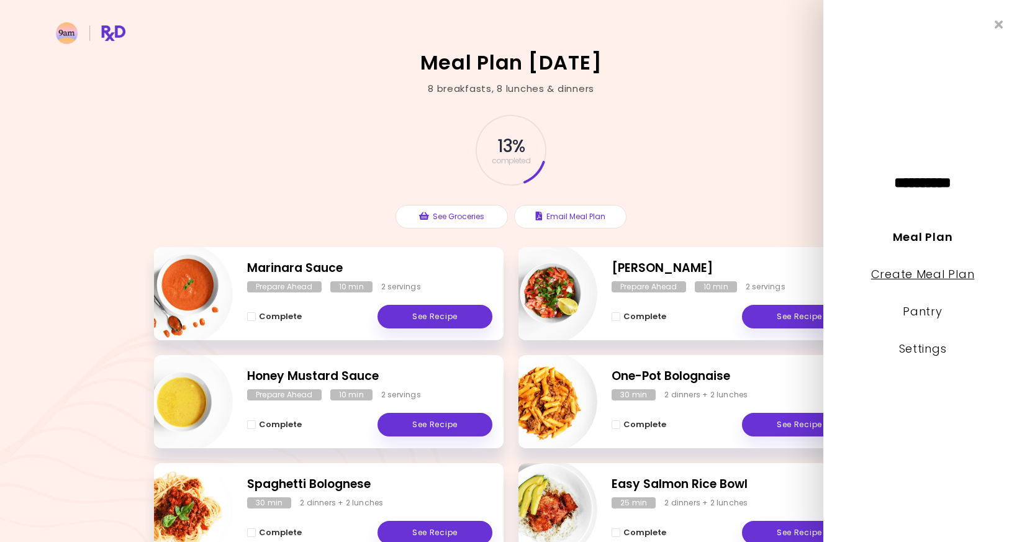
click at [923, 266] on link "Create Meal Plan" at bounding box center [923, 274] width 104 height 16
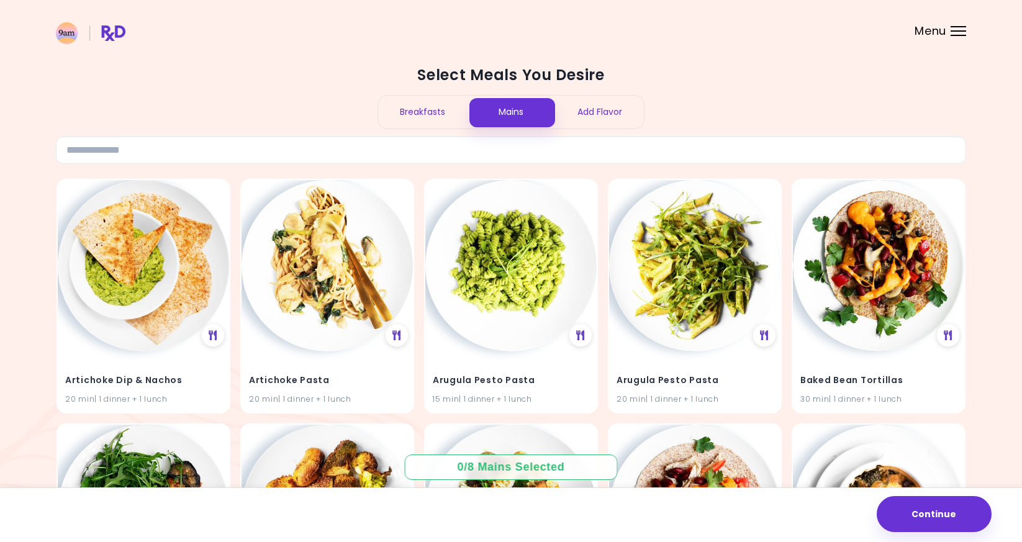
click at [432, 103] on div "Breakfasts" at bounding box center [422, 112] width 89 height 33
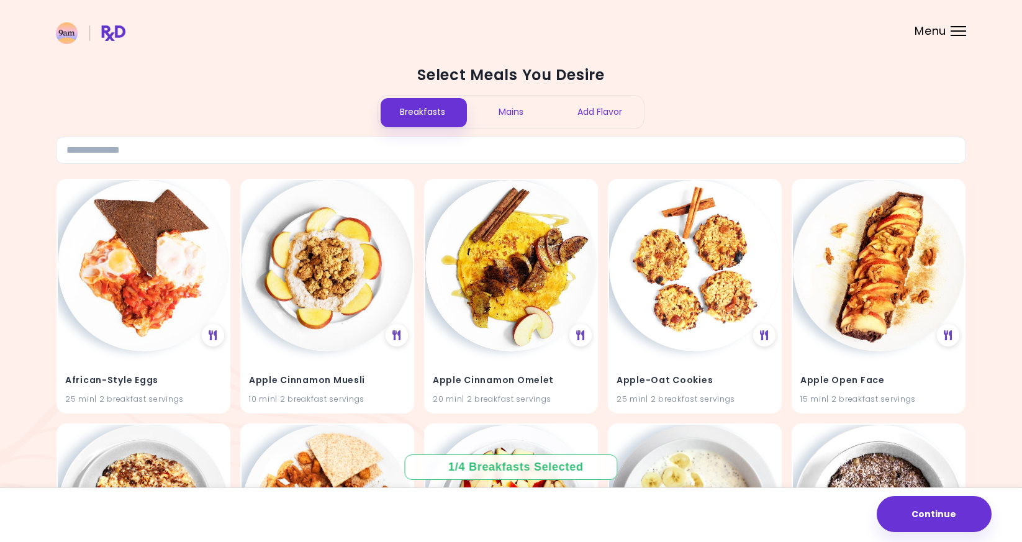
click at [946, 34] on header at bounding box center [511, 25] width 1022 height 50
click at [954, 34] on div "Menu" at bounding box center [959, 31] width 16 height 10
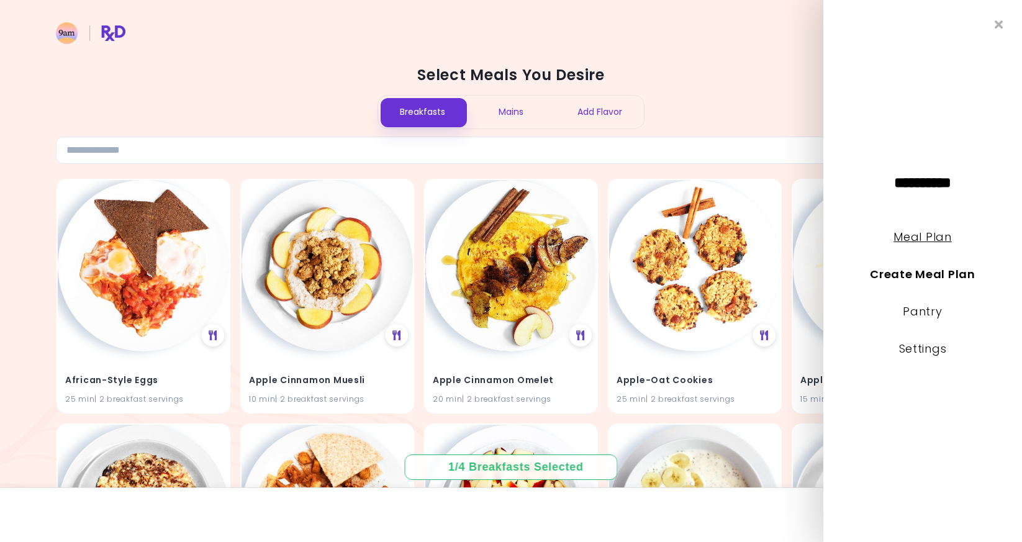
click at [922, 232] on link "Meal Plan" at bounding box center [923, 237] width 58 height 16
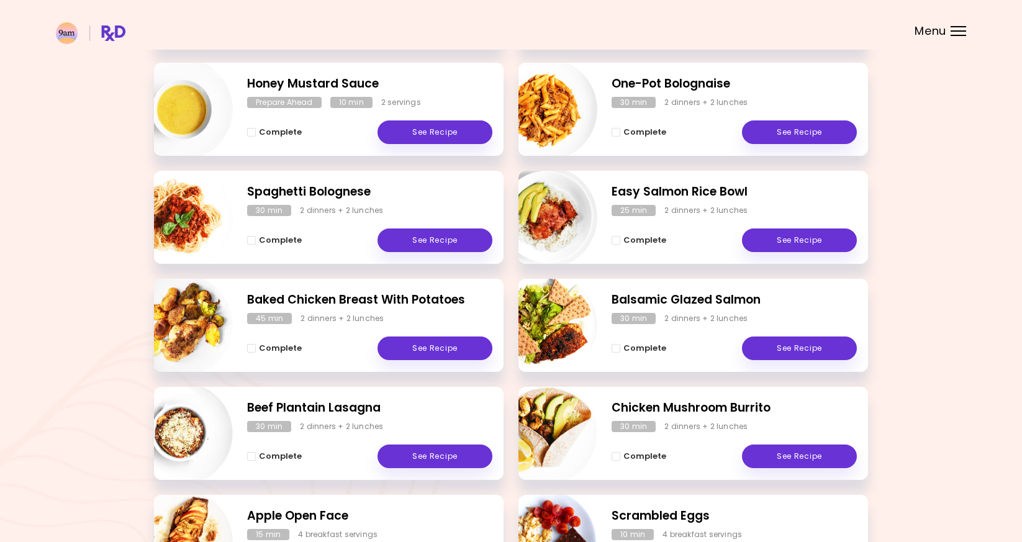
scroll to position [258, 0]
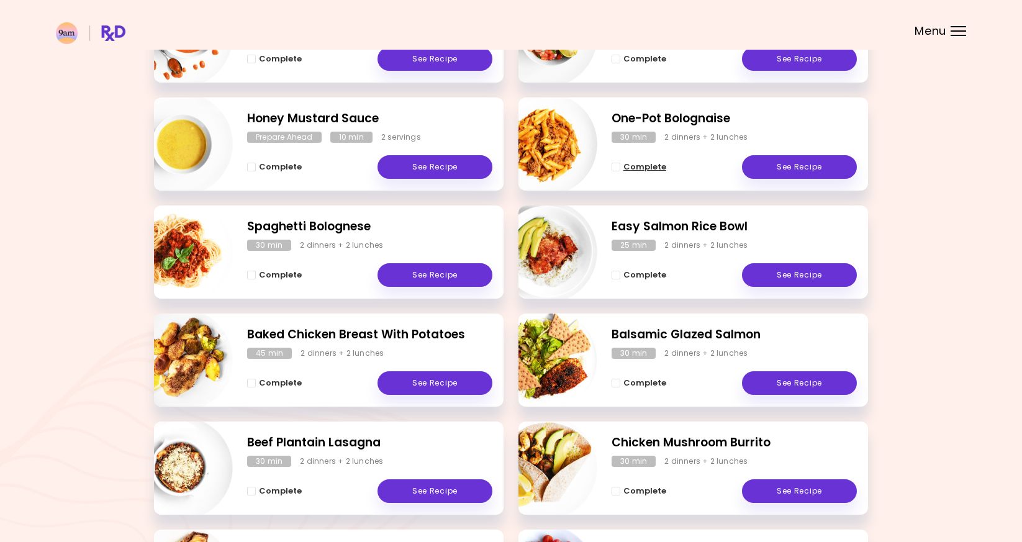
click at [621, 170] on button "Complete" at bounding box center [639, 167] width 55 height 15
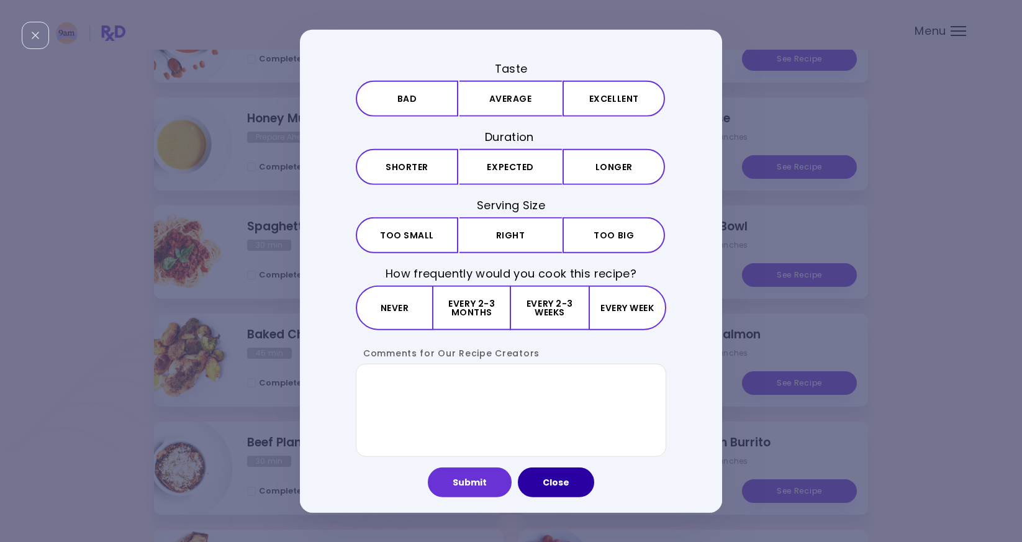
click at [548, 484] on button "Close" at bounding box center [556, 483] width 76 height 30
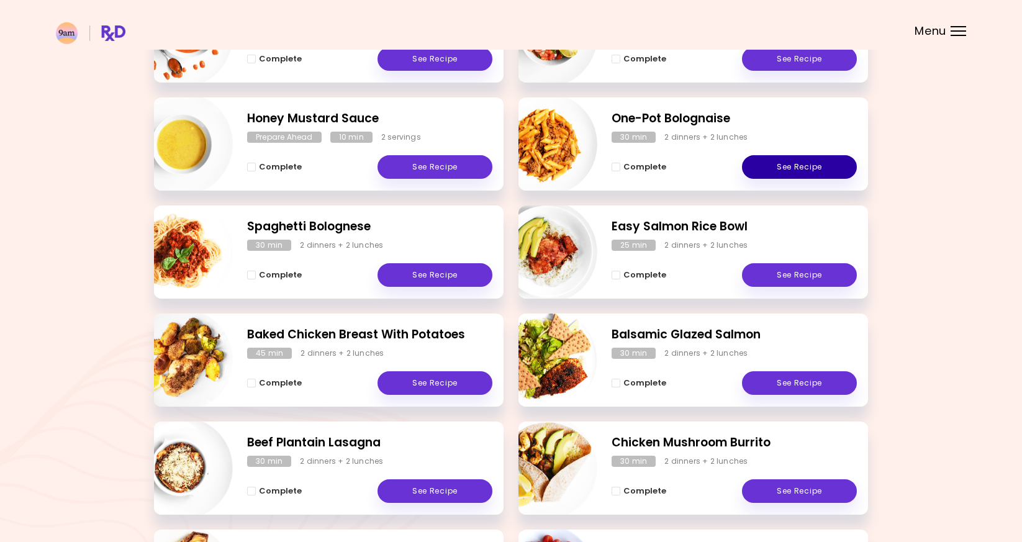
click at [792, 176] on link "See Recipe" at bounding box center [799, 167] width 115 height 24
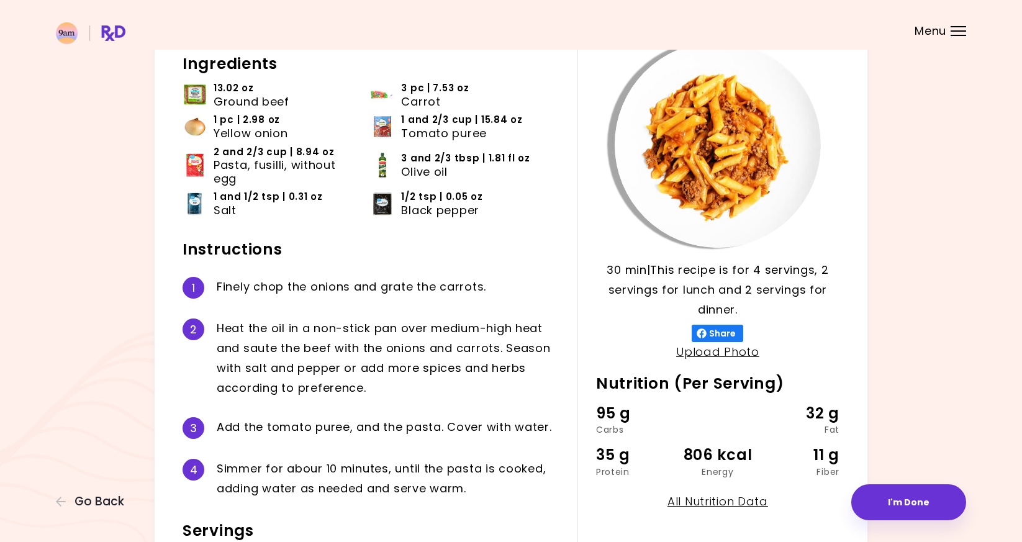
scroll to position [83, 0]
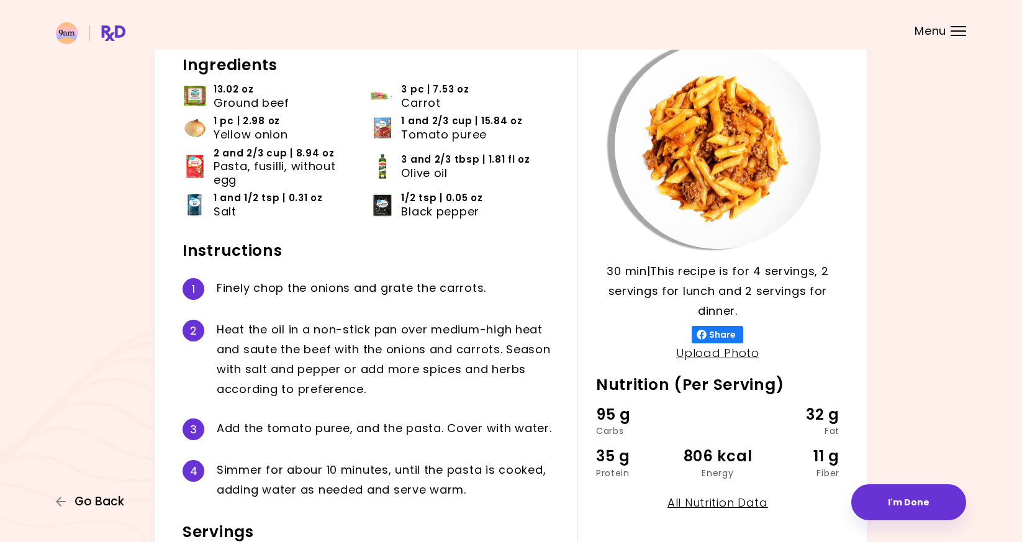
click at [93, 500] on span "Go Back" at bounding box center [100, 502] width 50 height 14
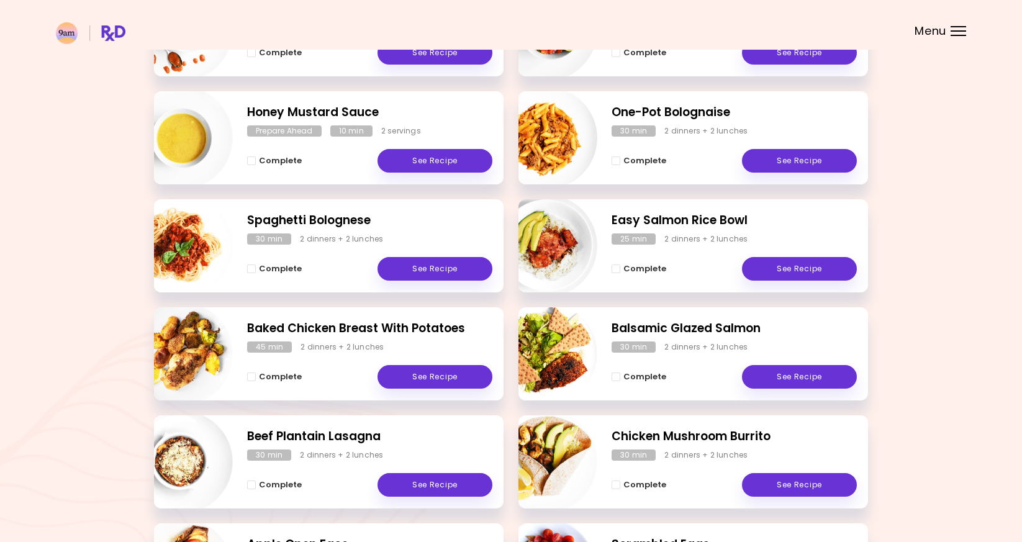
scroll to position [266, 0]
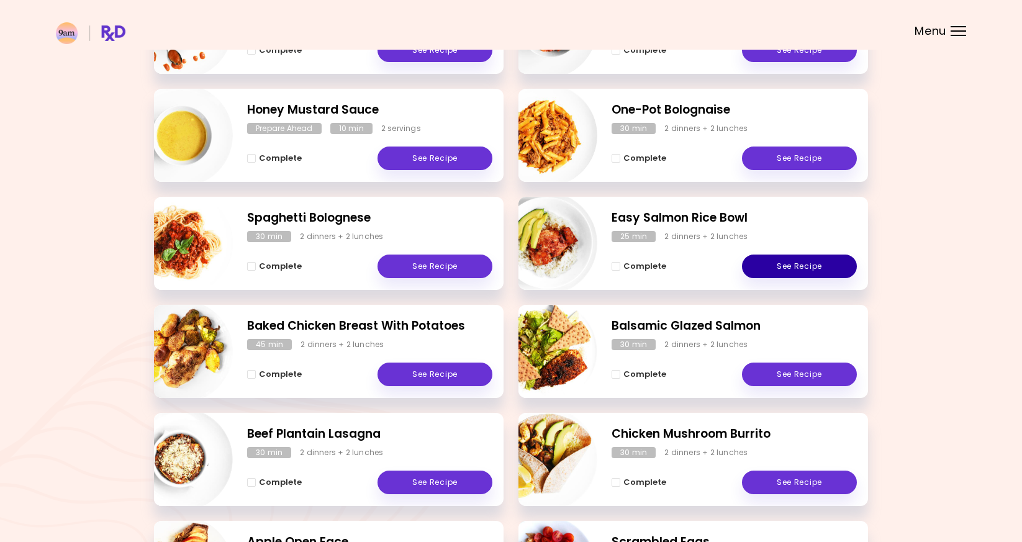
click at [785, 261] on link "See Recipe" at bounding box center [799, 267] width 115 height 24
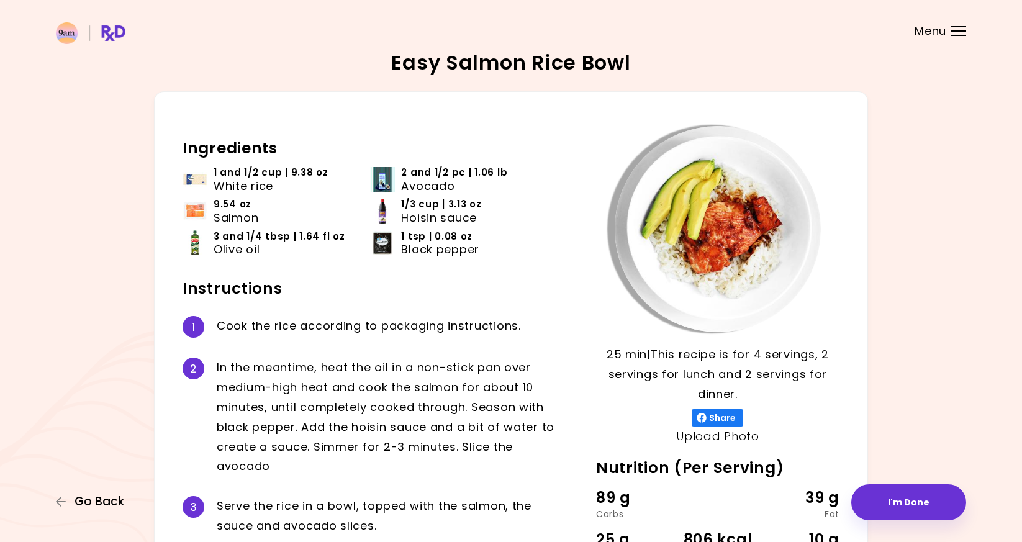
click at [79, 497] on span "Go Back" at bounding box center [100, 502] width 50 height 14
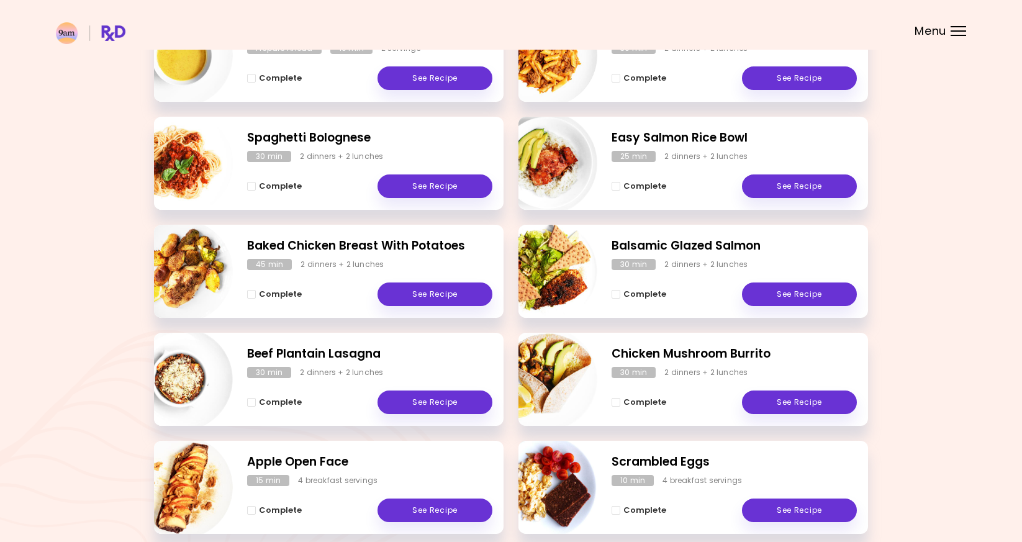
scroll to position [326, 0]
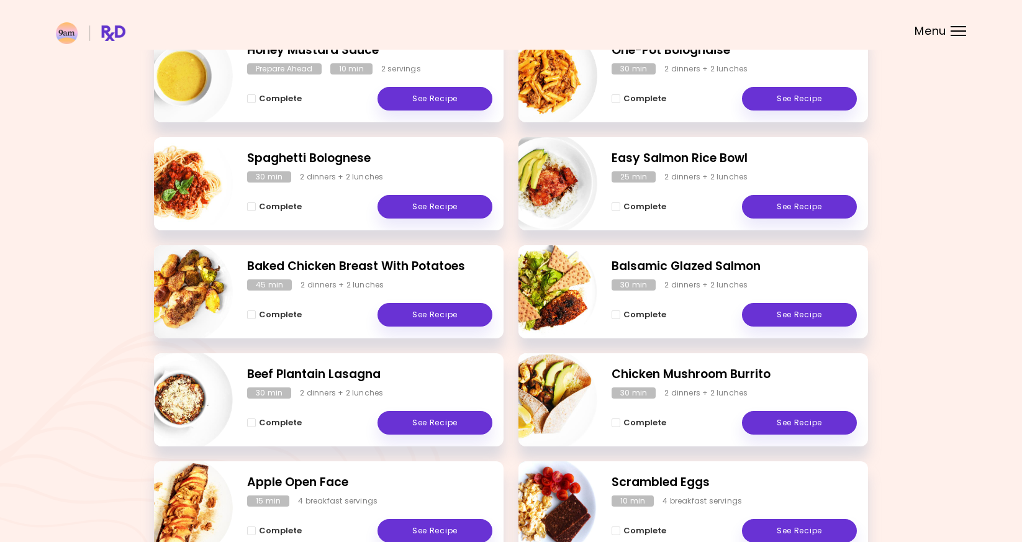
click at [686, 160] on h2 "Easy Salmon Rice Bowl" at bounding box center [734, 159] width 245 height 18
click at [564, 175] on img "Info - Easy Salmon Rice Bowl" at bounding box center [545, 183] width 103 height 103
select select "*"
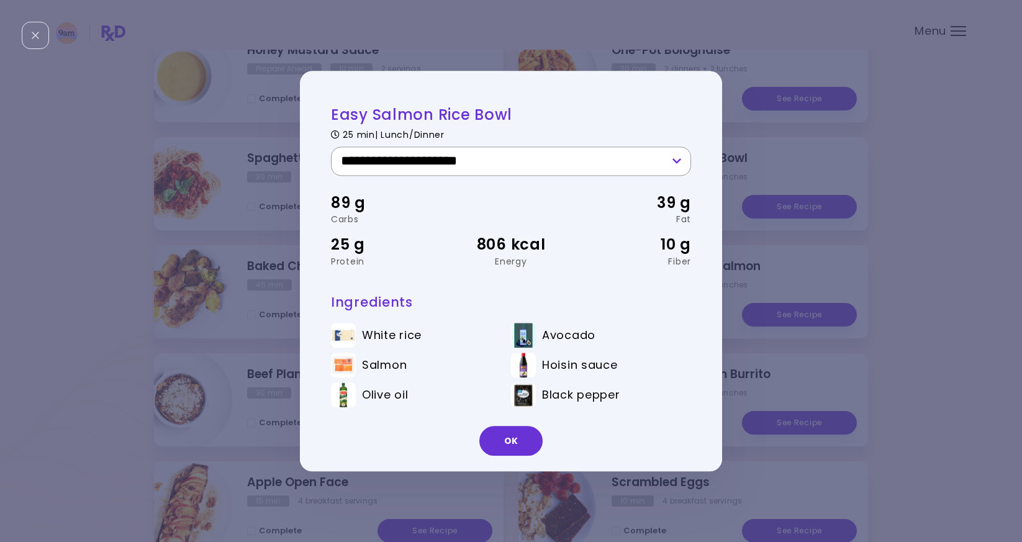
click at [631, 170] on select "**********" at bounding box center [511, 161] width 360 height 29
drag, startPoint x: 479, startPoint y: 231, endPoint x: 583, endPoint y: 244, distance: 104.5
click at [584, 244] on div "89 g Carbs 39 g Fat 25 g Protein 806 kcal Energy 10 g Fiber" at bounding box center [511, 229] width 360 height 106
click at [583, 244] on div "10 g" at bounding box center [631, 245] width 120 height 24
drag, startPoint x: 529, startPoint y: 263, endPoint x: 437, endPoint y: 215, distance: 103.9
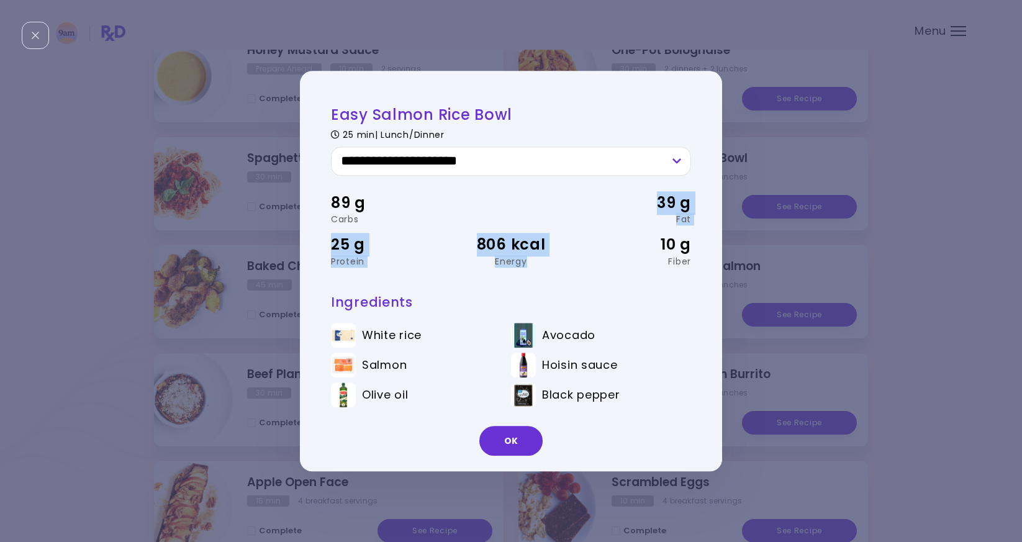
click at [437, 215] on div "89 g Carbs 39 g Fat 25 g Protein 806 kcal Energy 10 g Fiber" at bounding box center [511, 229] width 360 height 106
click at [436, 213] on div "89 g" at bounding box center [391, 203] width 120 height 24
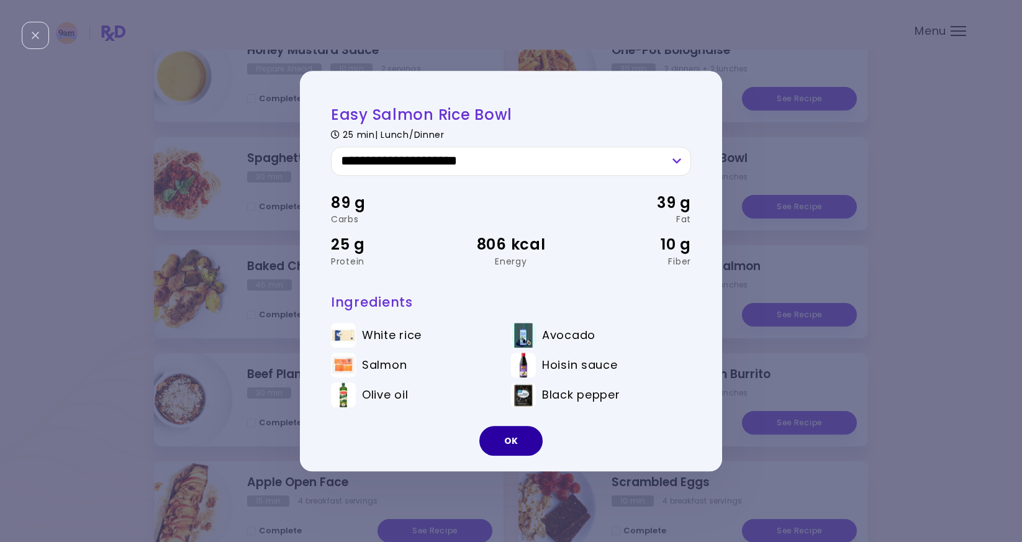
click at [496, 446] on button "OK" at bounding box center [510, 441] width 63 height 30
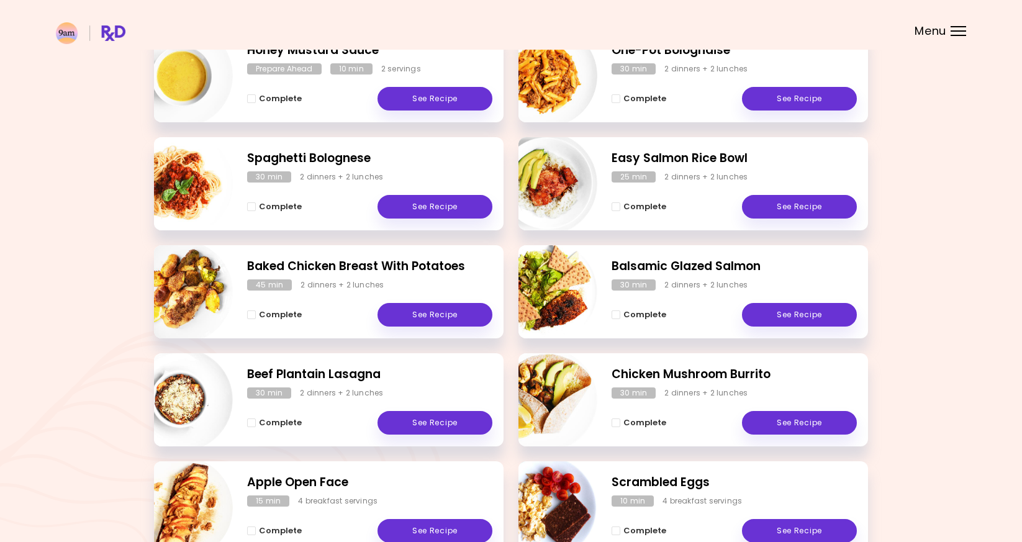
click at [704, 154] on h2 "Easy Salmon Rice Bowl" at bounding box center [734, 159] width 245 height 18
click at [751, 199] on link "See Recipe" at bounding box center [799, 207] width 115 height 24
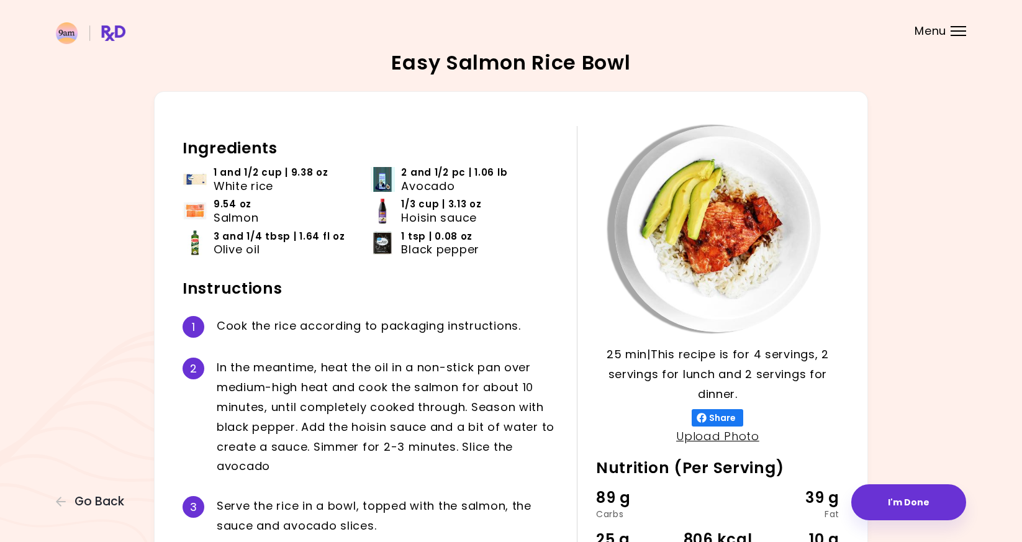
click at [389, 178] on img at bounding box center [382, 179] width 25 height 25
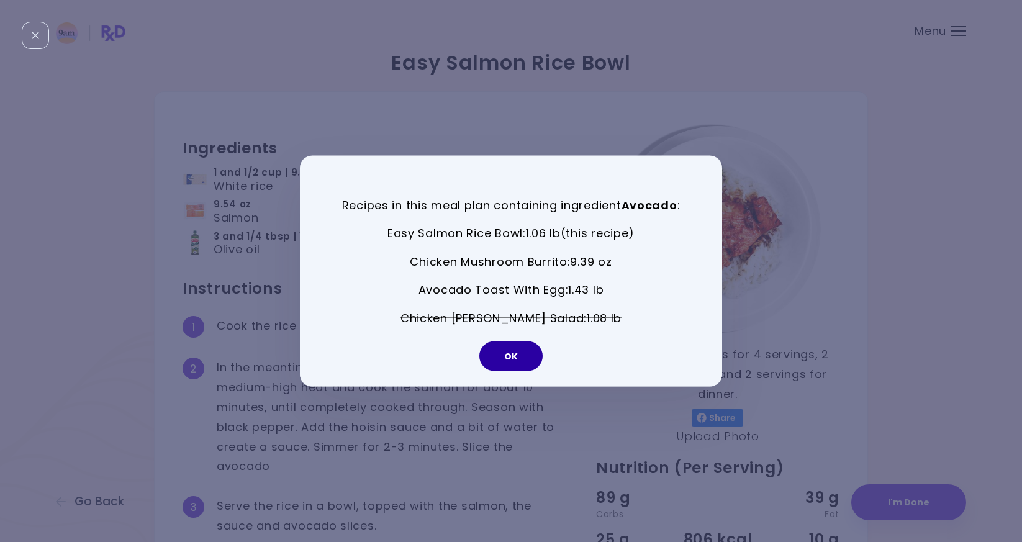
click at [501, 368] on button "OK" at bounding box center [510, 357] width 63 height 30
